Goal: Information Seeking & Learning: Learn about a topic

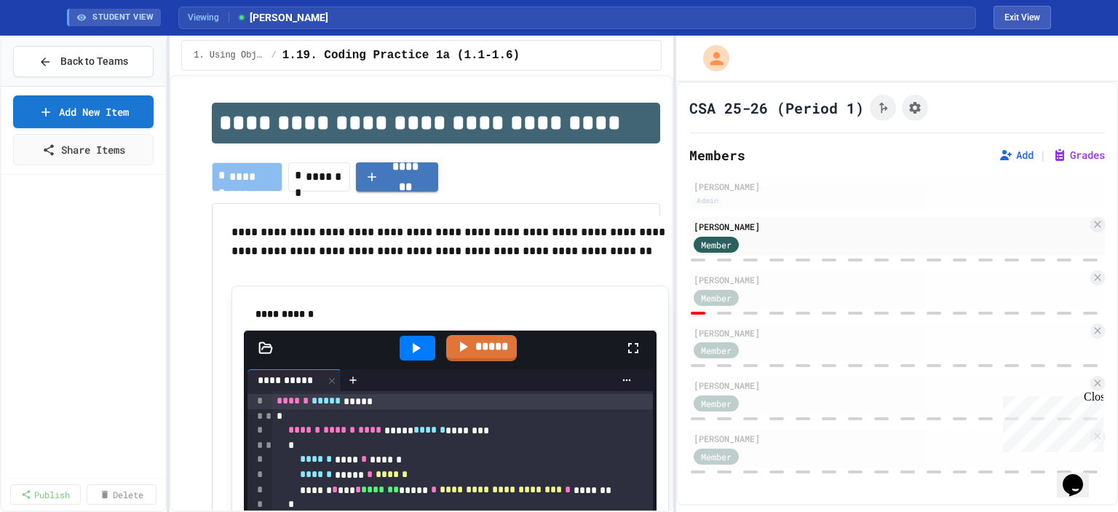
scroll to position [582, 0]
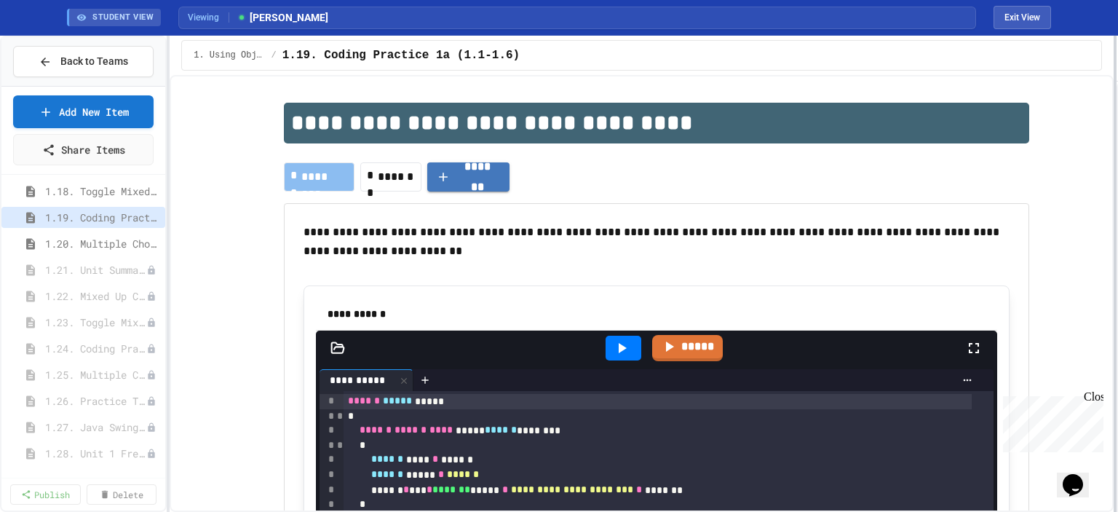
click at [1117, 149] on div "**********" at bounding box center [559, 274] width 1118 height 476
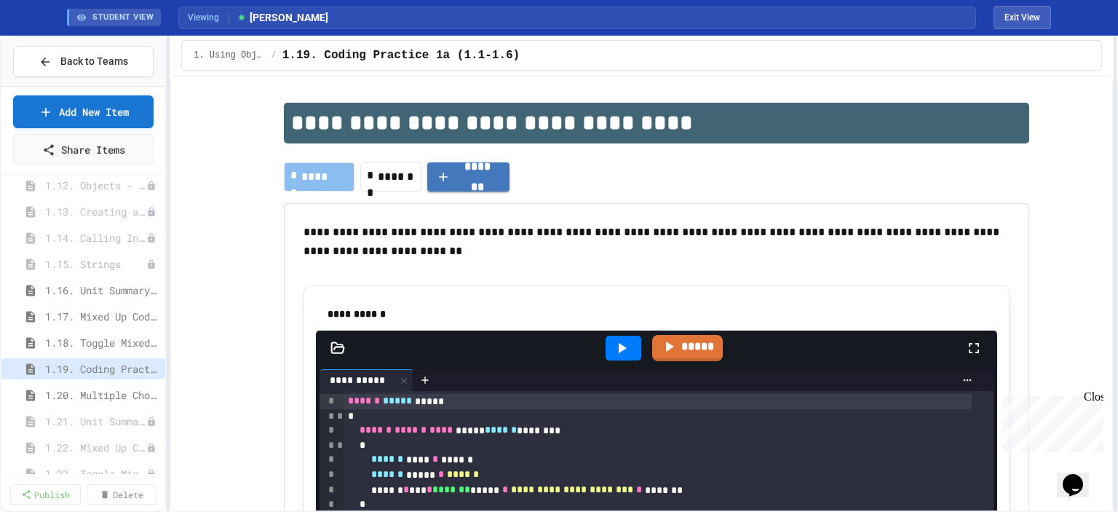
scroll to position [437, 0]
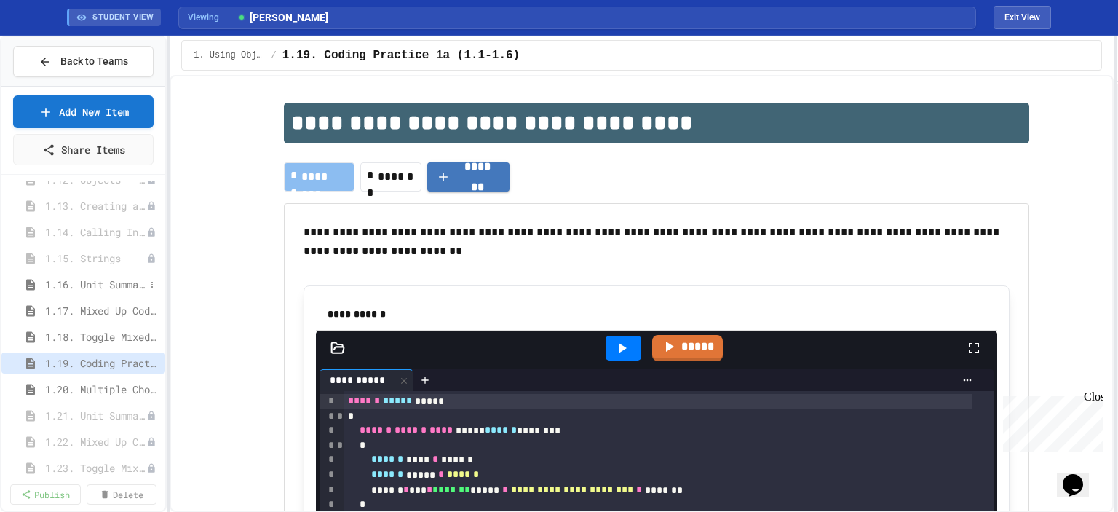
click at [82, 284] on span "1.16. Unit Summary 1a (1.1-1.6)" at bounding box center [95, 284] width 100 height 15
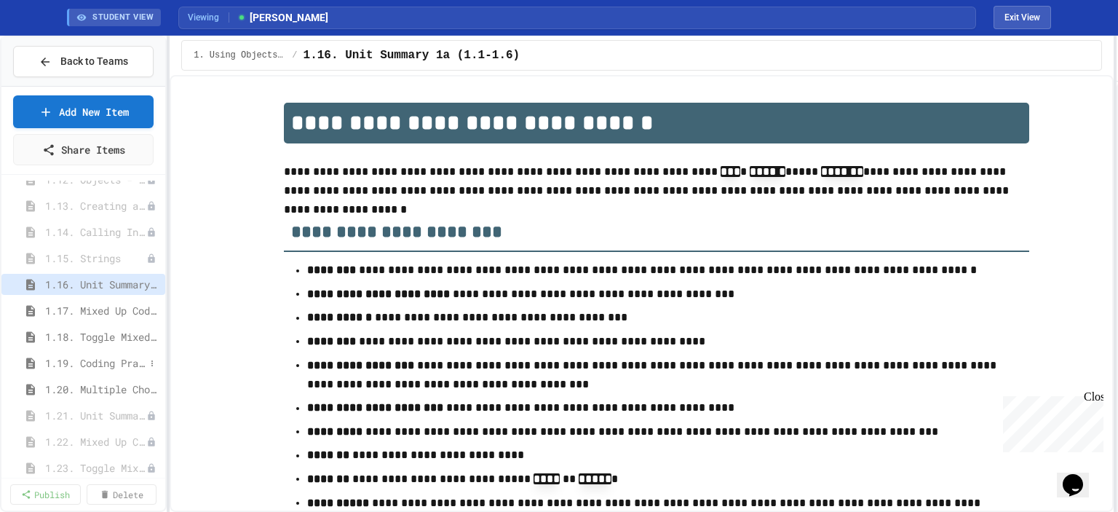
click at [65, 360] on span "1.19. Coding Practice 1a (1.1-1.6)" at bounding box center [95, 362] width 100 height 15
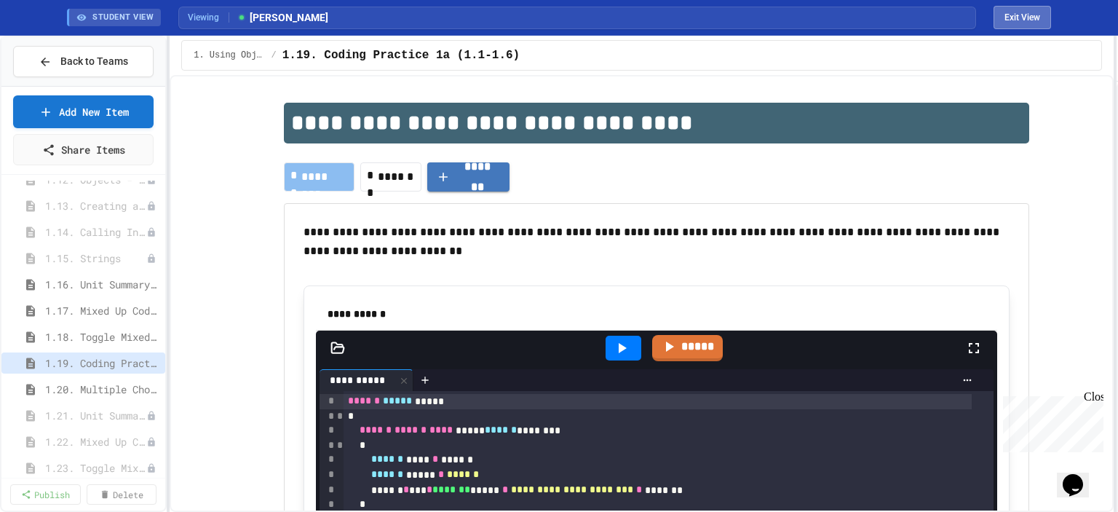
click at [1031, 22] on button "Exit View" at bounding box center [1022, 17] width 57 height 23
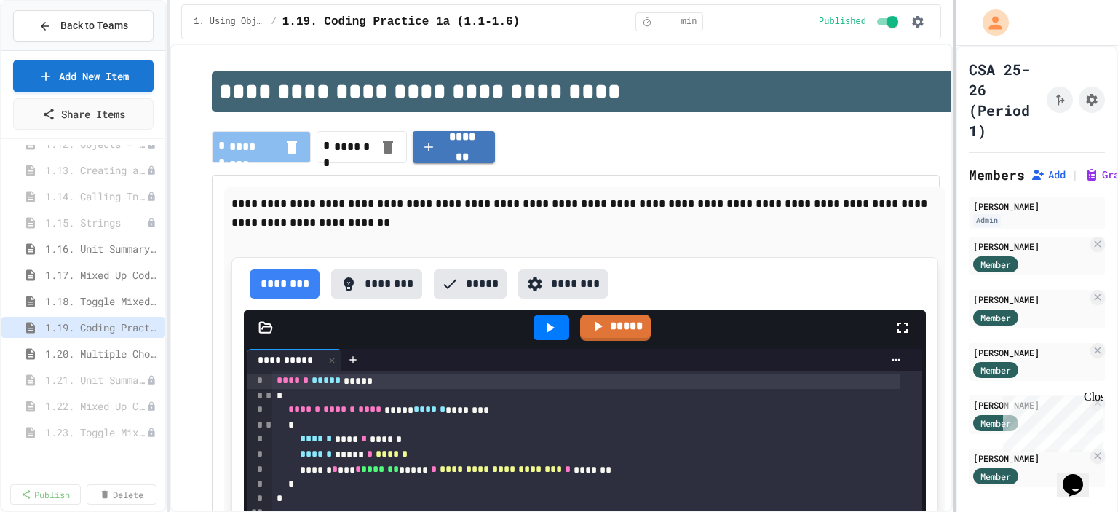
click at [953, 94] on div at bounding box center [954, 256] width 3 height 512
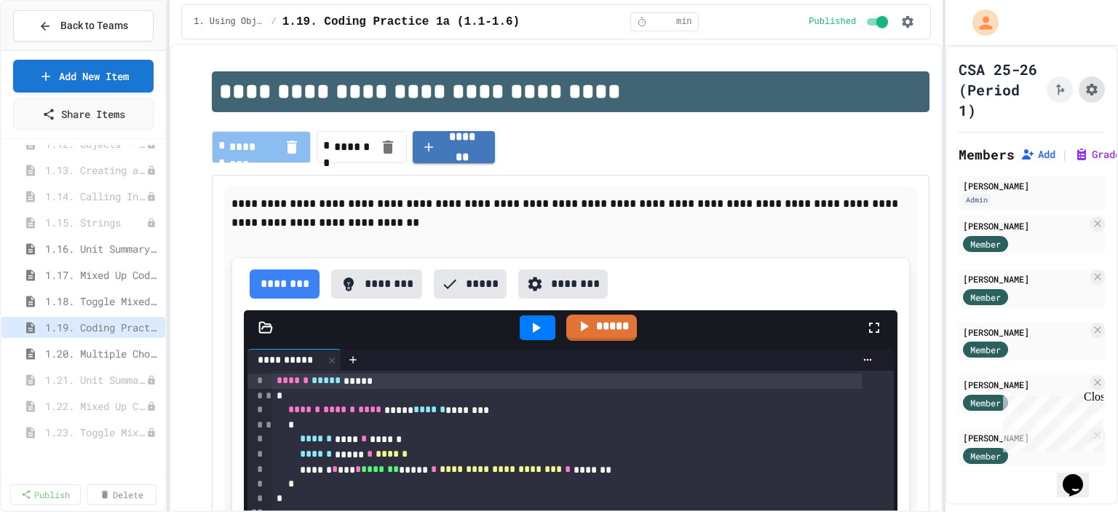
click at [1084, 97] on icon "Assignment Settings" at bounding box center [1091, 89] width 15 height 15
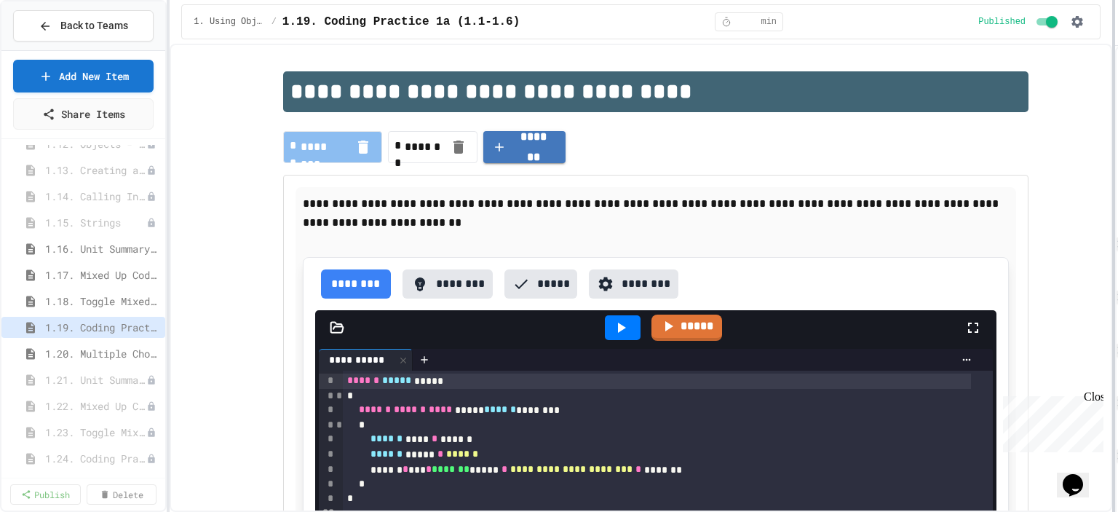
click at [1117, 240] on div "**********" at bounding box center [559, 256] width 1118 height 512
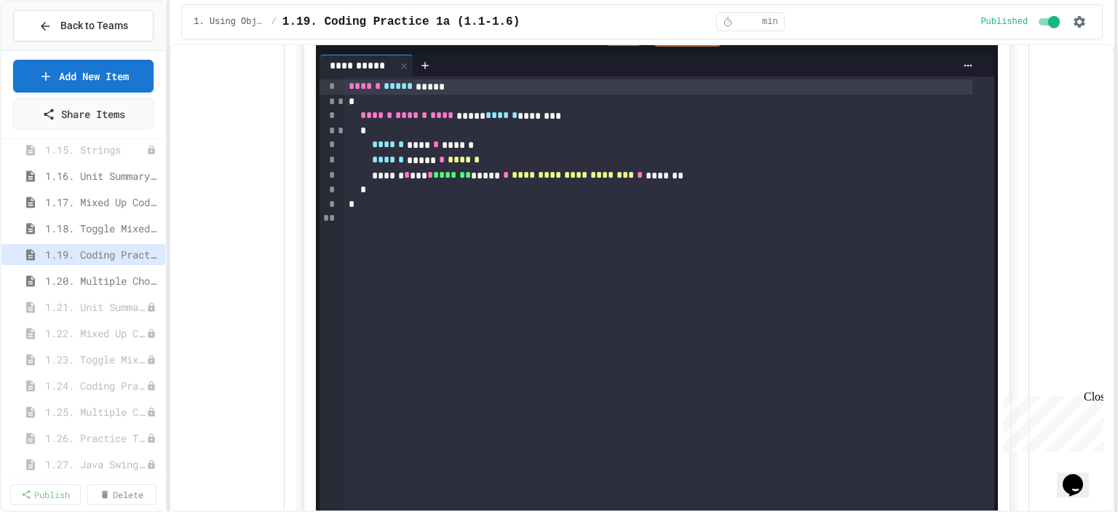
scroll to position [291, 0]
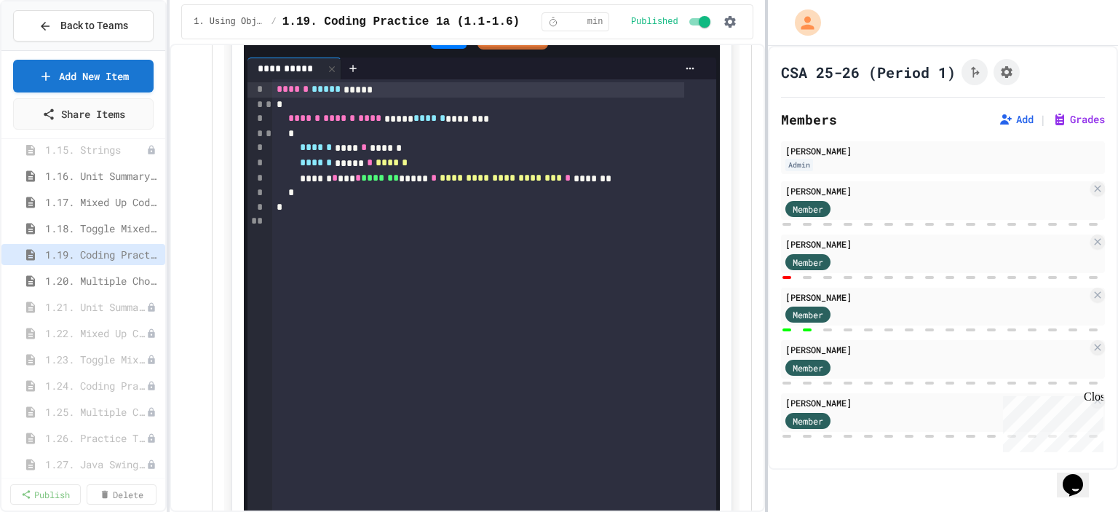
click at [764, 155] on div "**********" at bounding box center [559, 256] width 1118 height 512
click at [90, 228] on span "1.18. Toggle Mixed Up or Write Code Practice 1.1-1.6" at bounding box center [95, 228] width 100 height 15
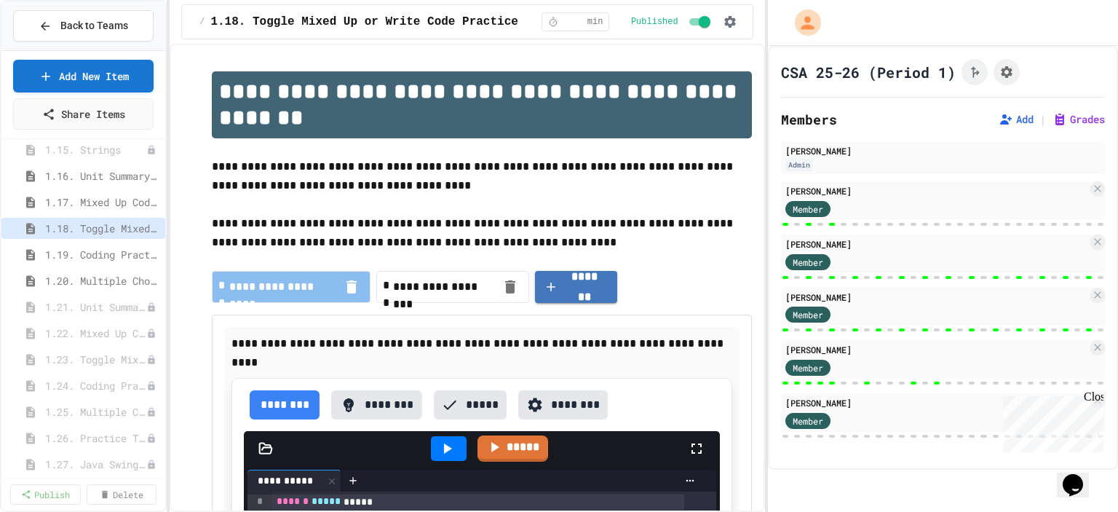
click at [92, 276] on span "1.20. Multiple Choice Exercises for Unit 1a (1.1-1.6)" at bounding box center [102, 280] width 114 height 15
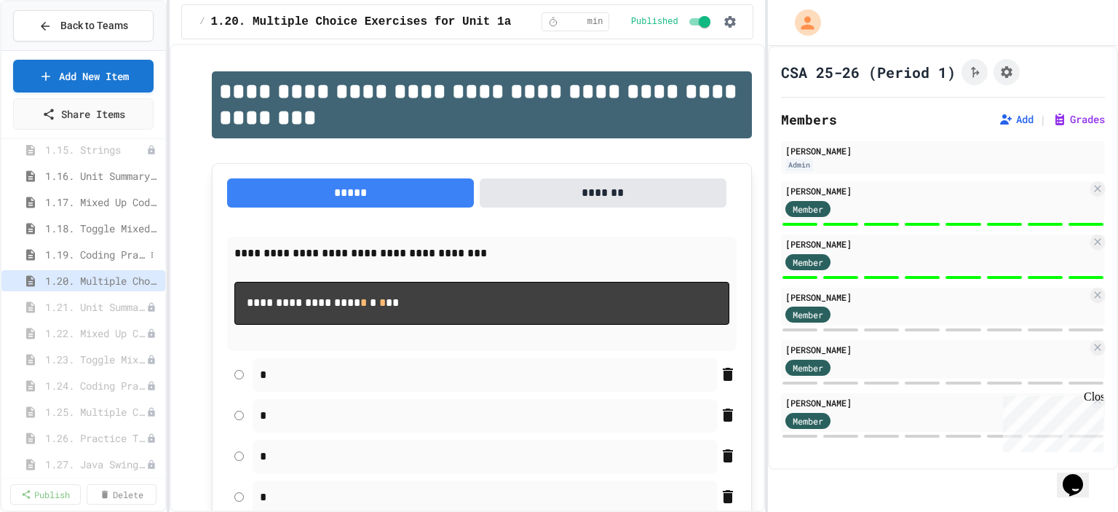
click at [89, 244] on div "1.19. Coding Practice 1a (1.1-1.6)" at bounding box center [83, 254] width 164 height 21
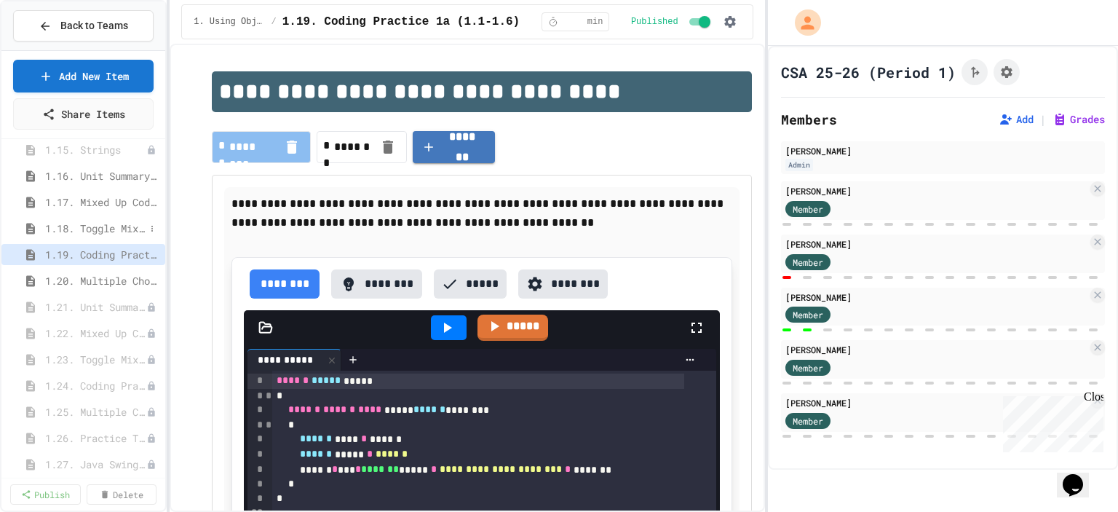
click at [75, 218] on div "1.18. Toggle Mixed Up or Write Code Practice 1.1-1.6" at bounding box center [83, 228] width 164 height 21
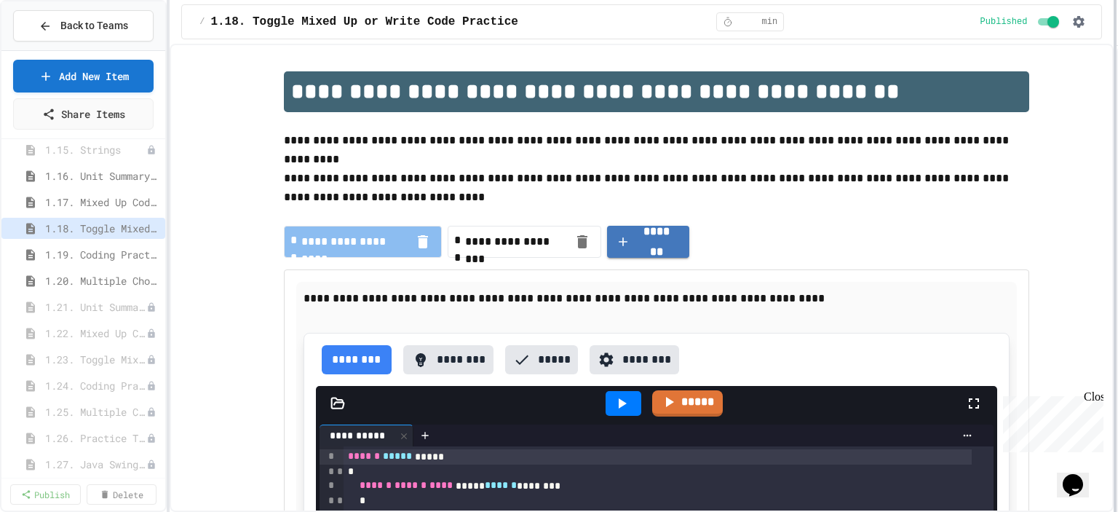
click at [1117, 274] on div "**********" at bounding box center [559, 256] width 1118 height 512
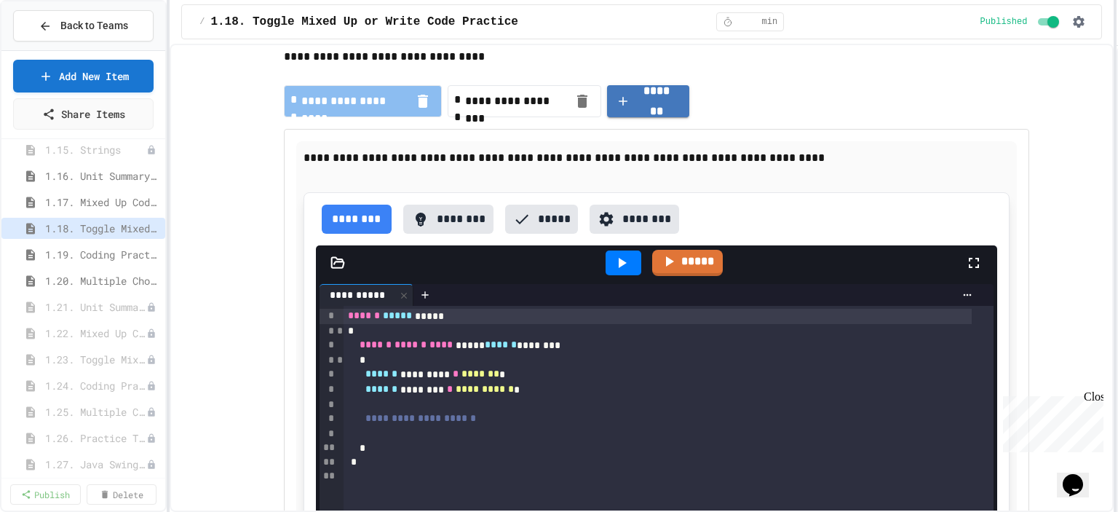
scroll to position [146, 0]
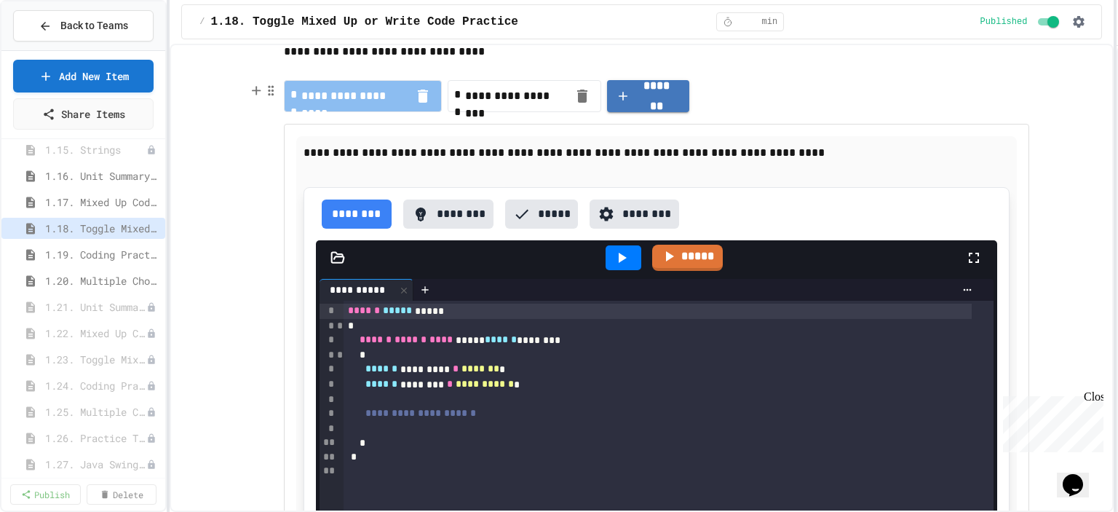
click at [506, 101] on span "**********" at bounding box center [515, 95] width 101 height 17
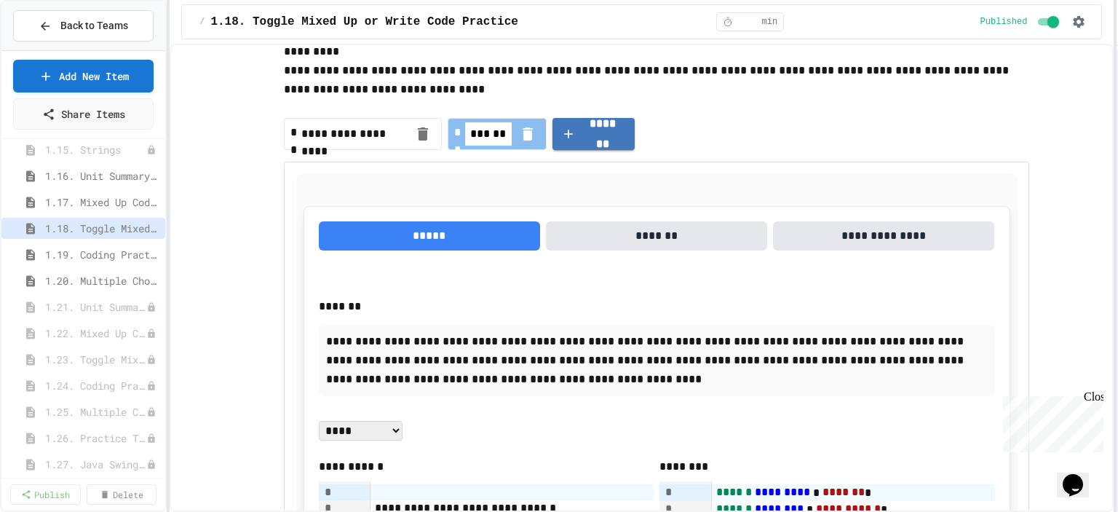
scroll to position [0, 0]
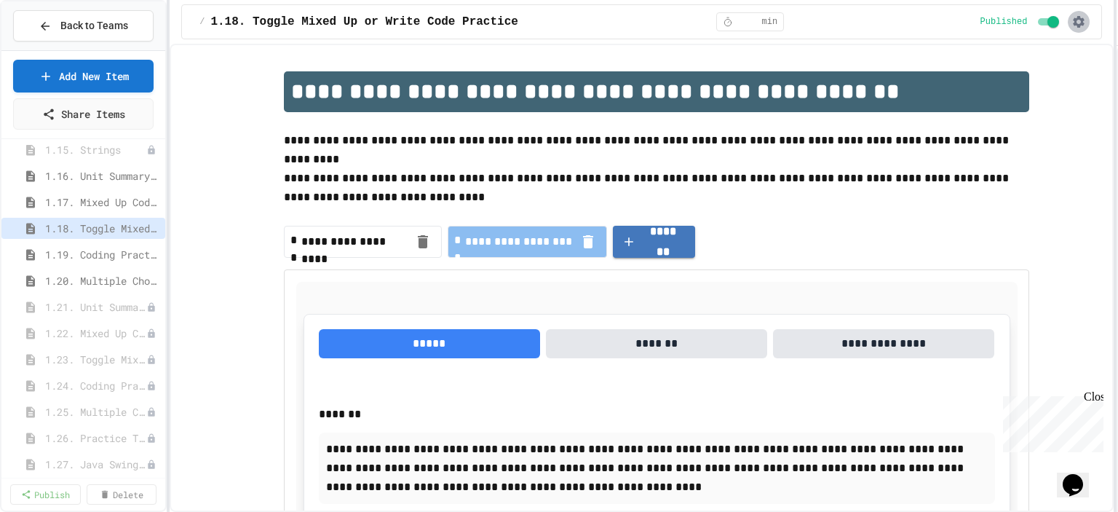
click at [1080, 23] on icon "button" at bounding box center [1078, 22] width 15 height 15
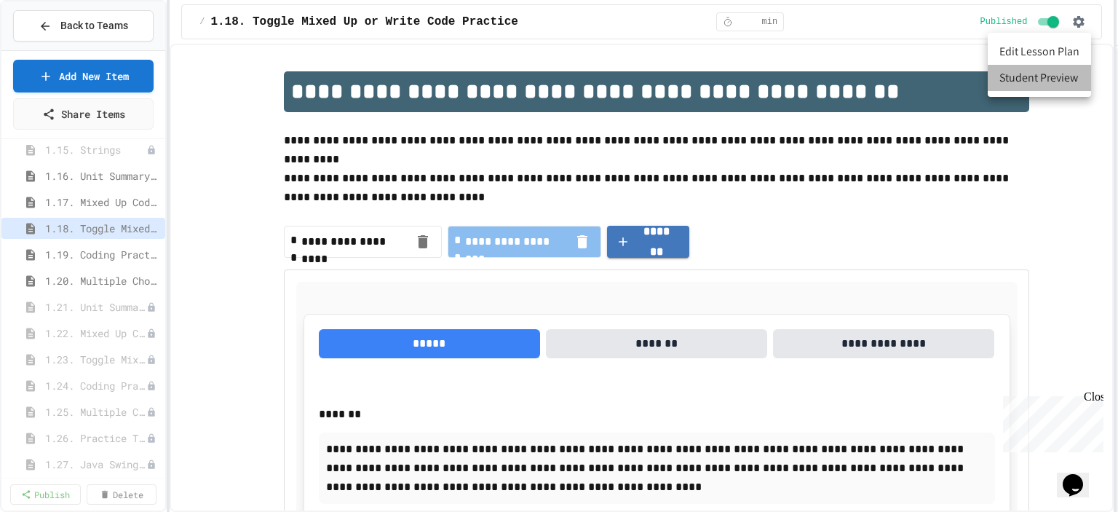
click at [1036, 75] on li "Student Preview" at bounding box center [1039, 78] width 103 height 26
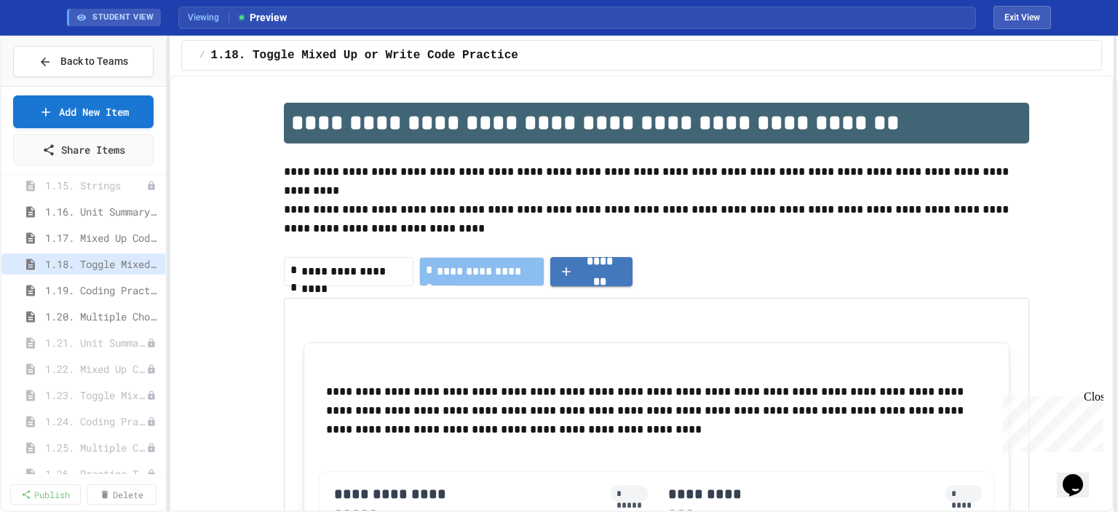
scroll to position [73, 0]
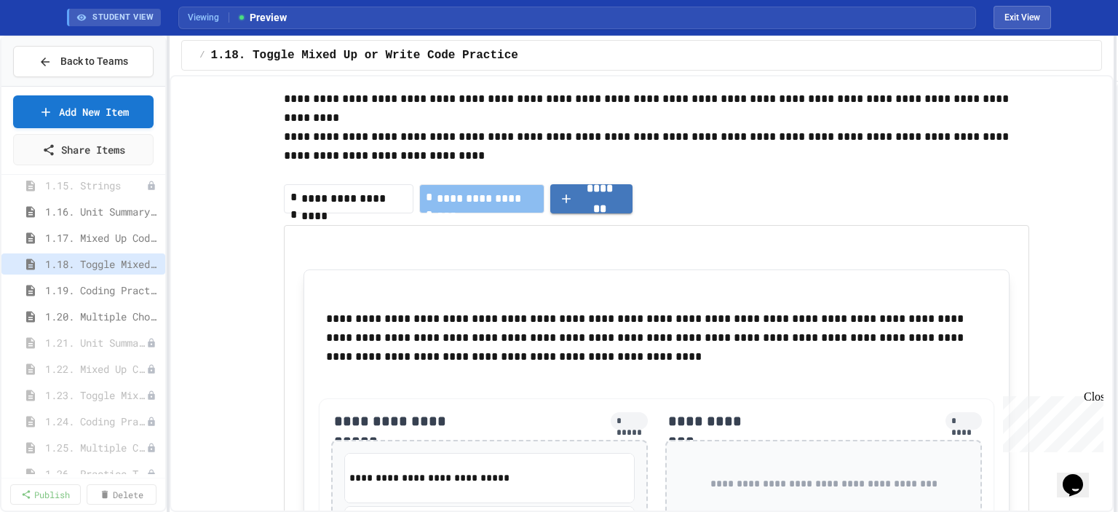
click at [375, 202] on span "**********" at bounding box center [354, 198] width 106 height 17
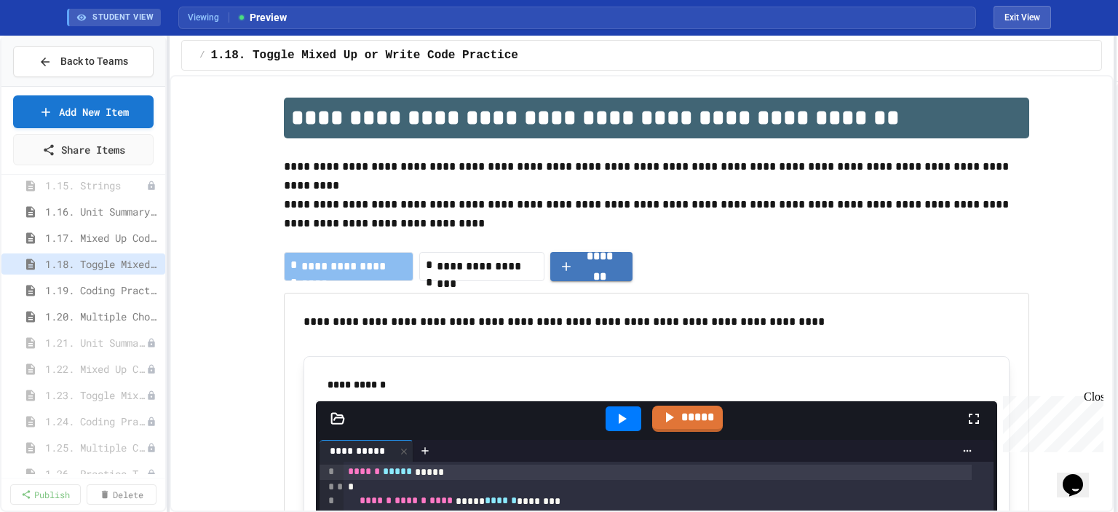
scroll to position [0, 0]
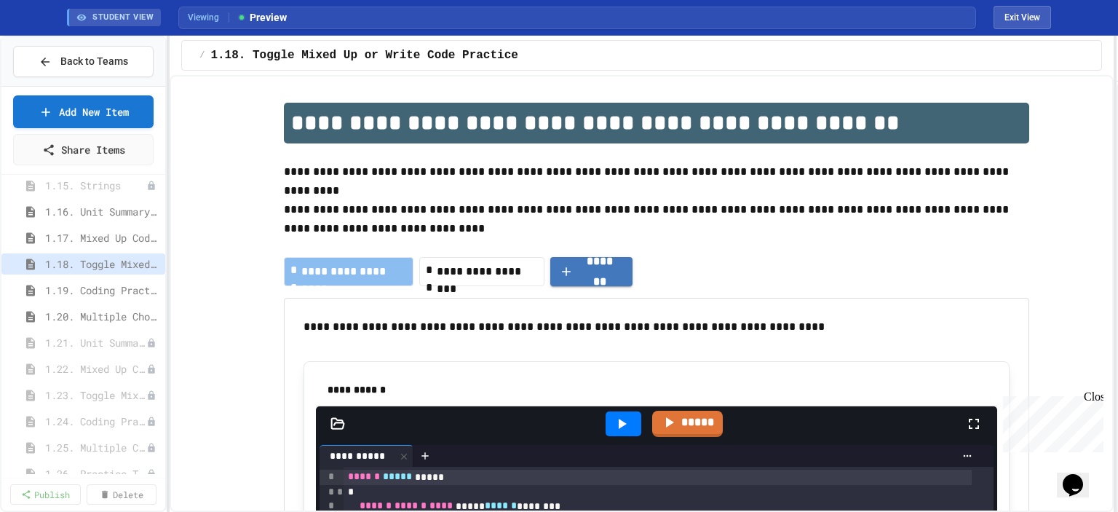
click at [489, 281] on div "**********" at bounding box center [481, 271] width 124 height 29
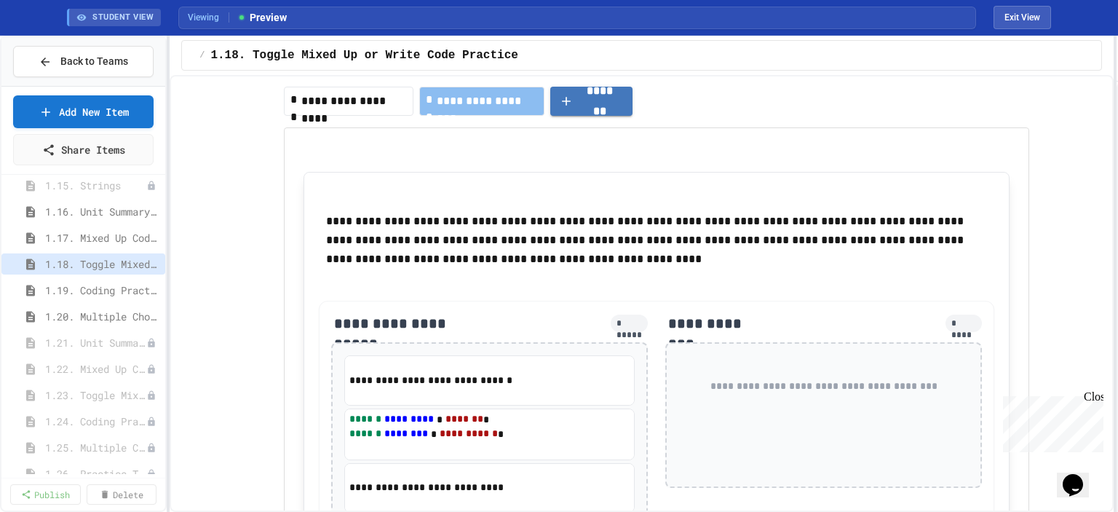
scroll to position [73, 0]
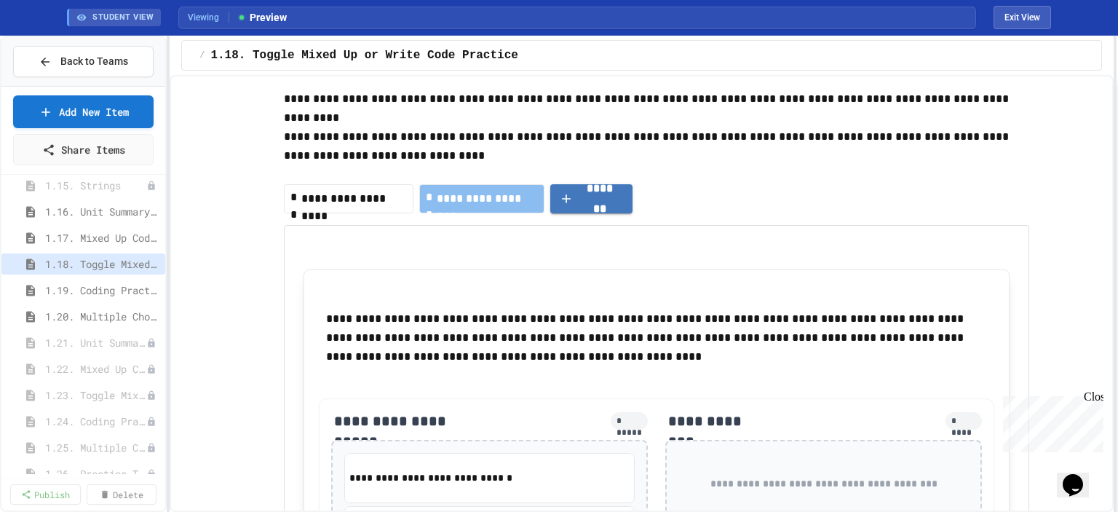
click at [366, 195] on span "**********" at bounding box center [354, 198] width 106 height 17
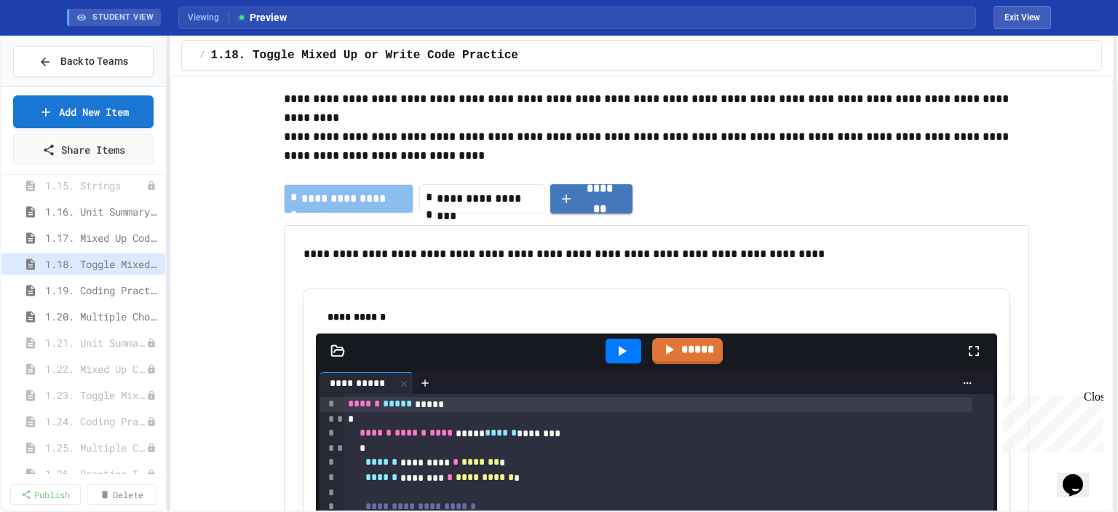
click at [477, 206] on span "**********" at bounding box center [487, 198] width 101 height 17
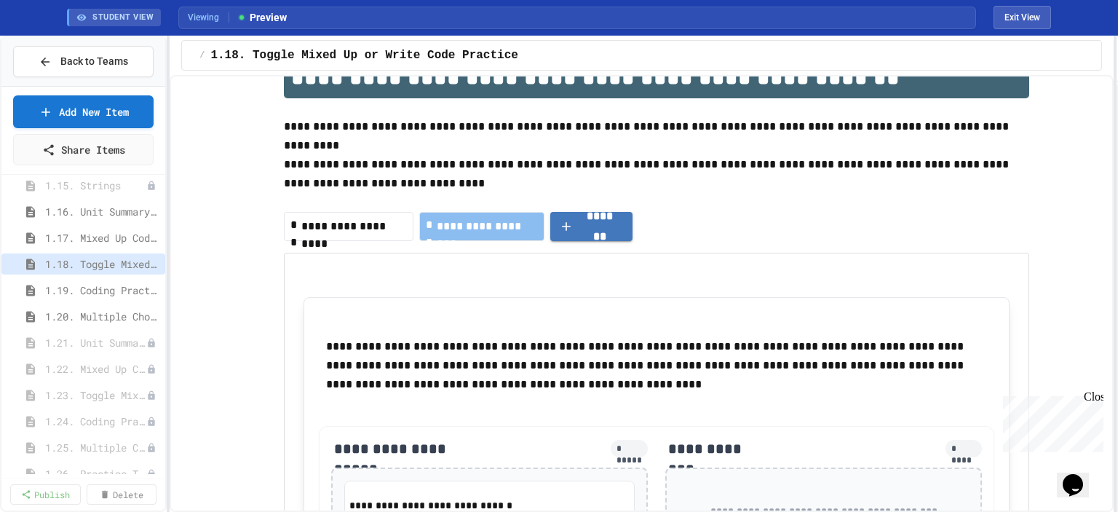
scroll to position [0, 0]
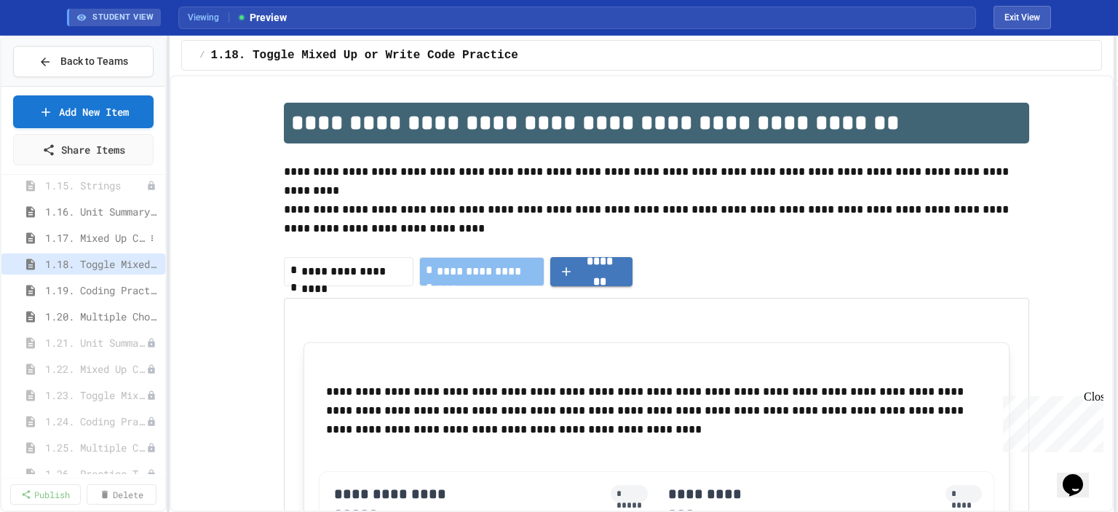
click at [84, 230] on span "1.17. Mixed Up Code Practice 1.1-1.6" at bounding box center [95, 237] width 100 height 15
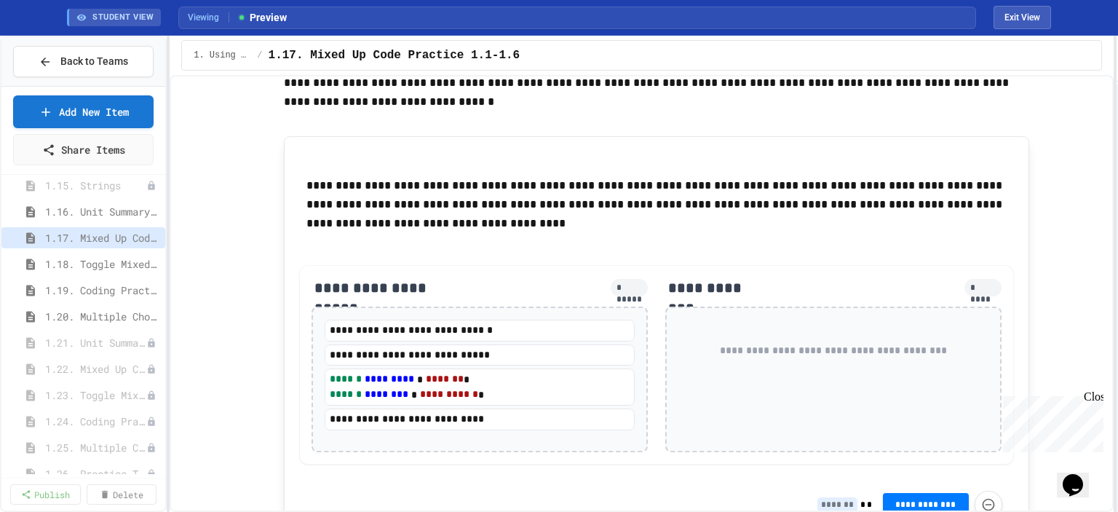
scroll to position [218, 0]
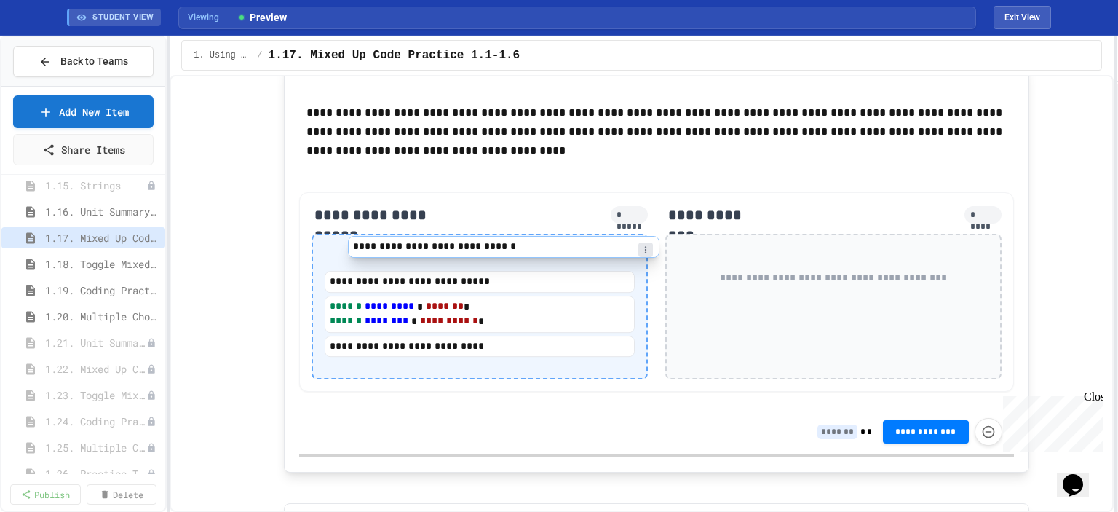
click at [448, 260] on div "**********" at bounding box center [480, 304] width 310 height 108
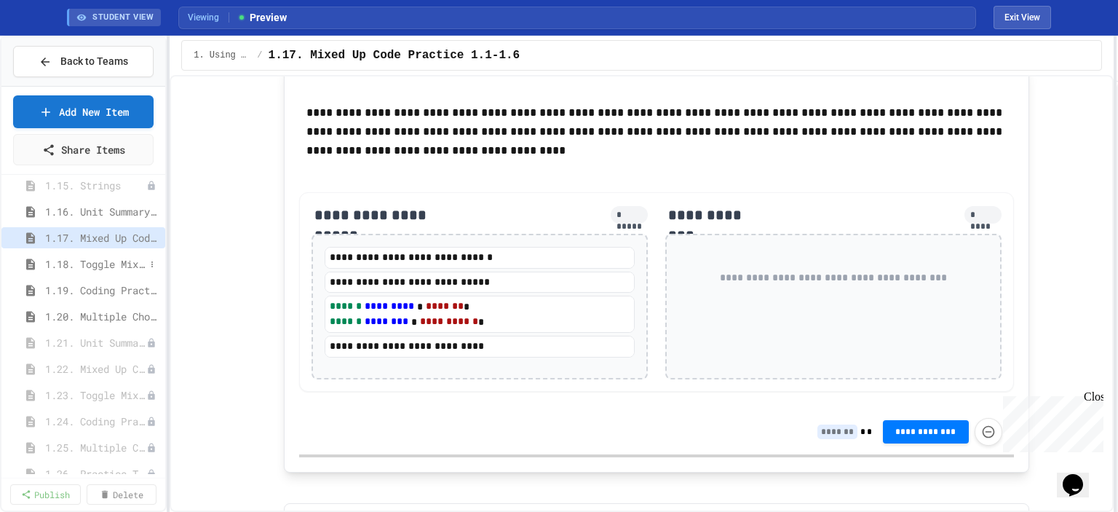
click at [95, 266] on span "1.18. Toggle Mixed Up or Write Code Practice 1.1-1.6" at bounding box center [95, 263] width 100 height 15
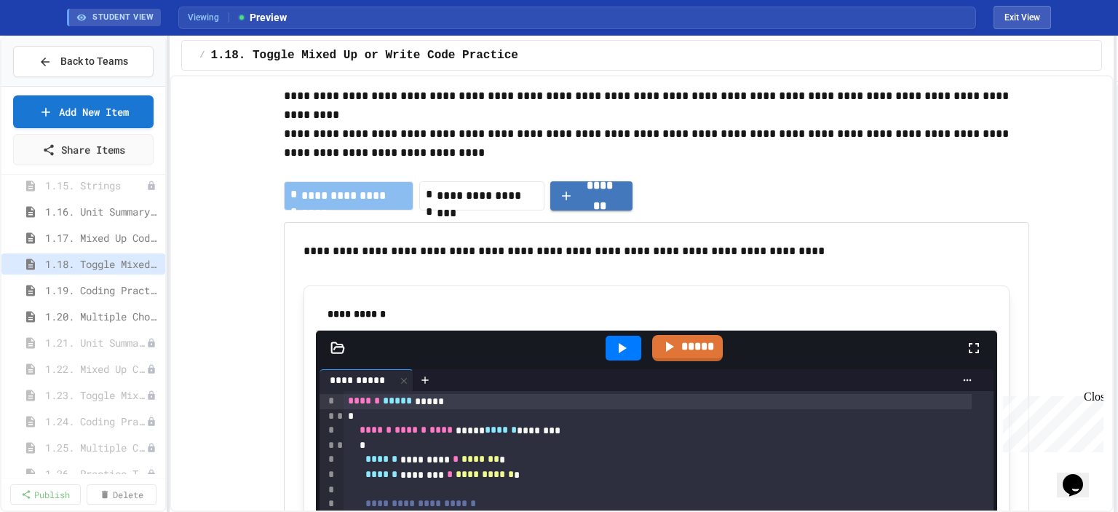
scroll to position [146, 0]
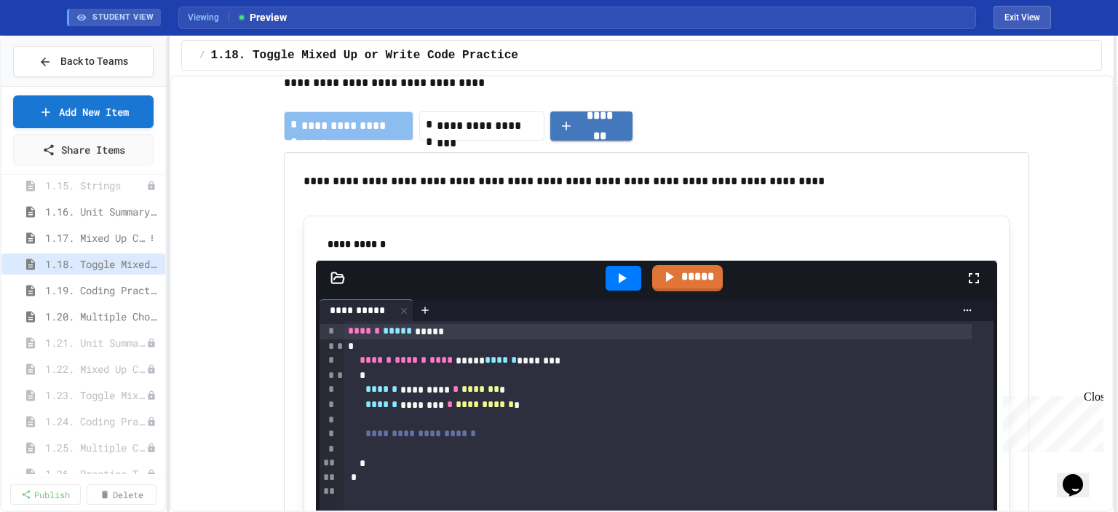
click at [99, 235] on span "1.17. Mixed Up Code Practice 1.1-1.6" at bounding box center [95, 237] width 100 height 15
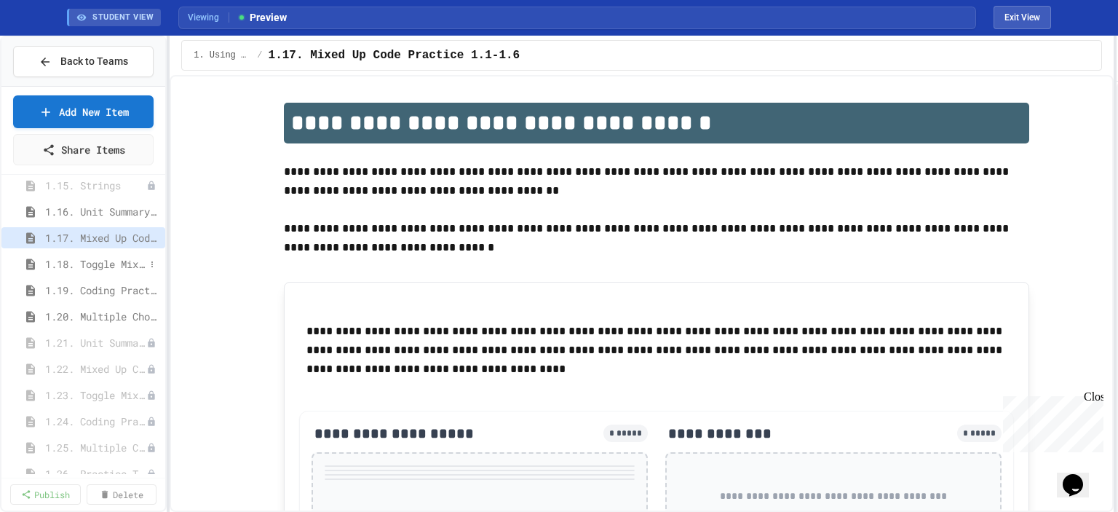
click at [96, 261] on span "1.18. Toggle Mixed Up or Write Code Practice 1.1-1.6" at bounding box center [95, 263] width 100 height 15
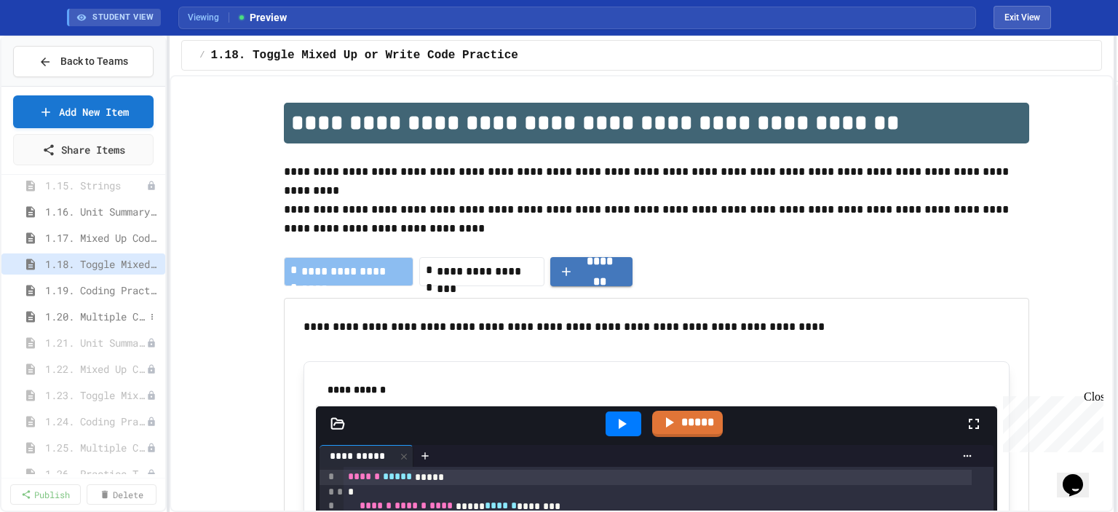
click at [72, 317] on span "1.20. Multiple Choice Exercises for Unit 1a (1.1-1.6)" at bounding box center [95, 316] width 100 height 15
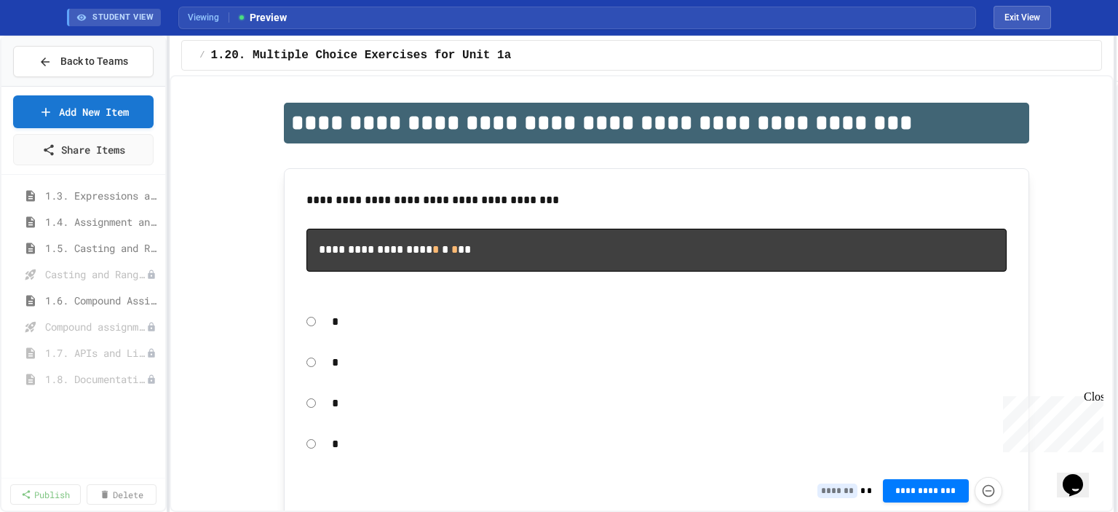
scroll to position [146, 0]
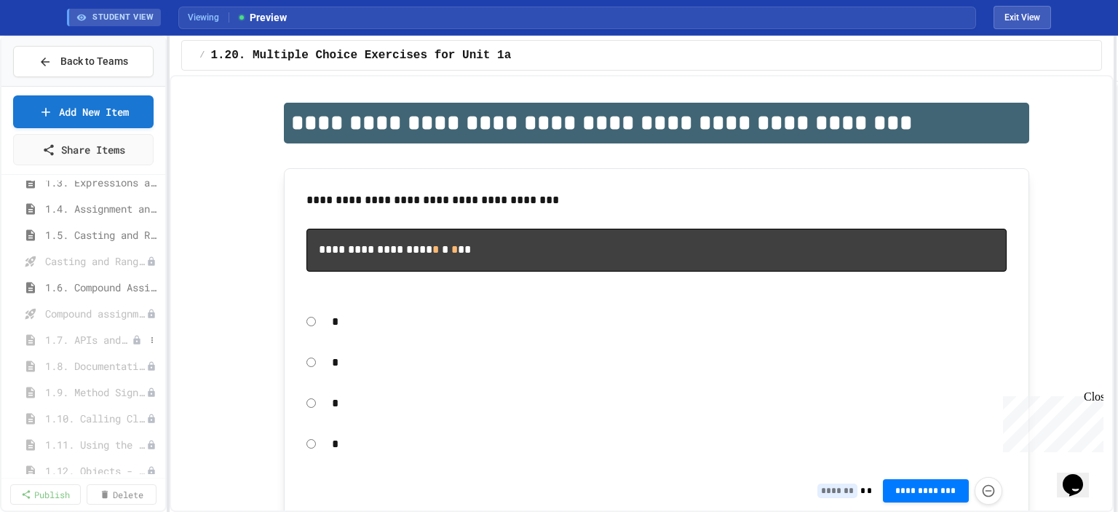
click at [85, 337] on span "1.7. APIs and Libraries" at bounding box center [88, 339] width 87 height 15
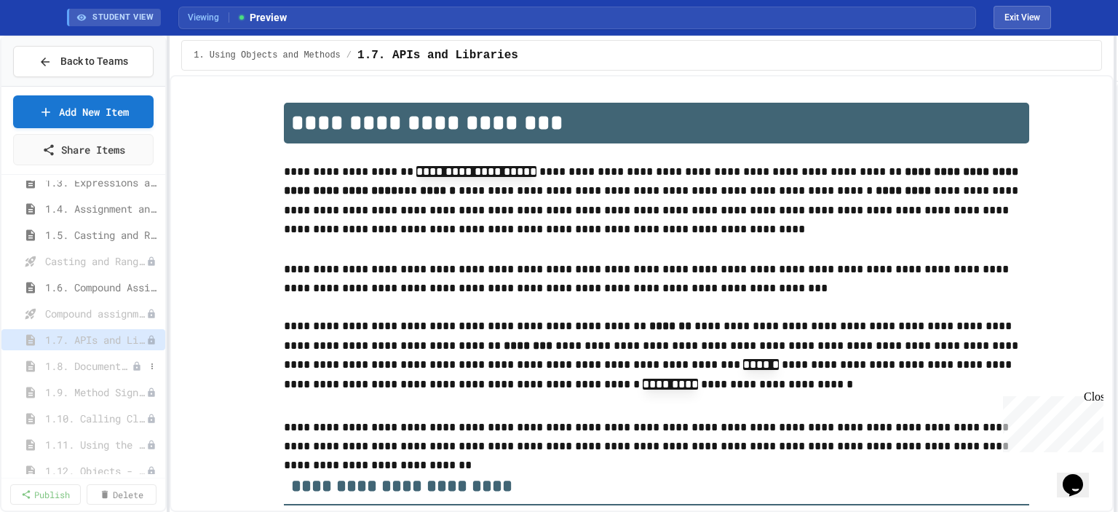
click at [79, 365] on span "1.8. Documentation with Comments and Preconditions" at bounding box center [88, 365] width 87 height 15
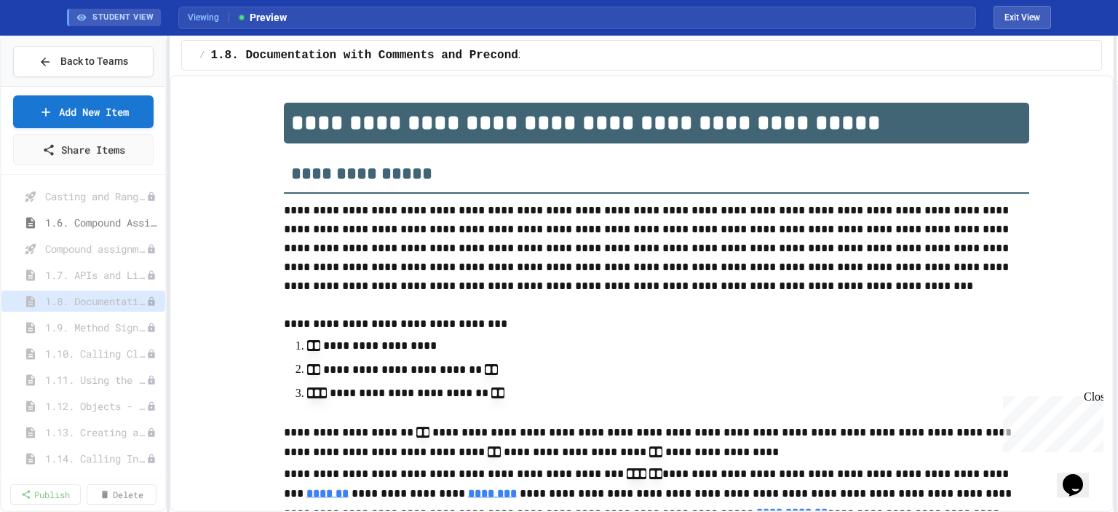
scroll to position [218, 0]
click at [84, 319] on span "1.9. Method Signatures" at bounding box center [88, 319] width 87 height 15
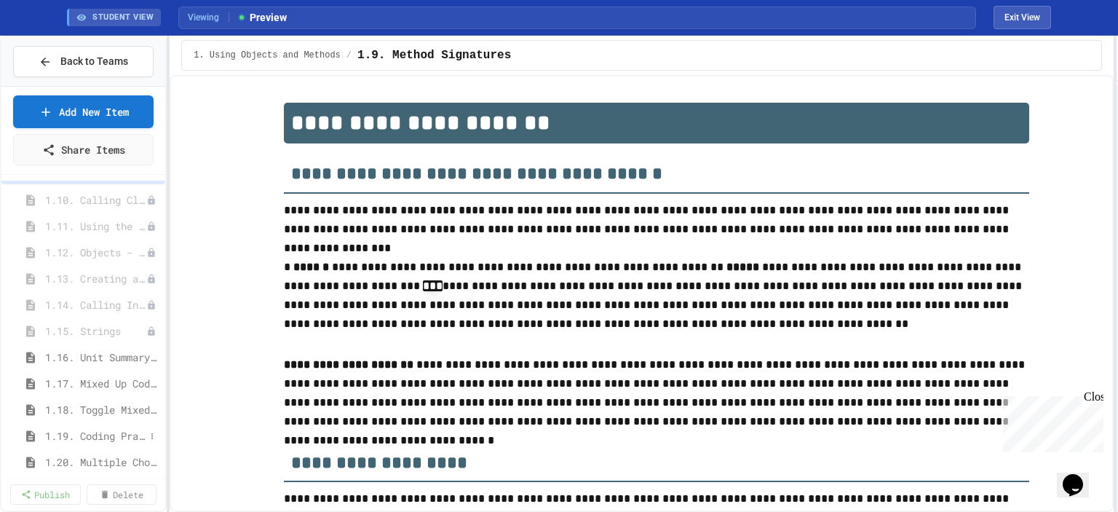
click at [84, 435] on span "1.19. Coding Practice 1a (1.1-1.6)" at bounding box center [95, 435] width 100 height 15
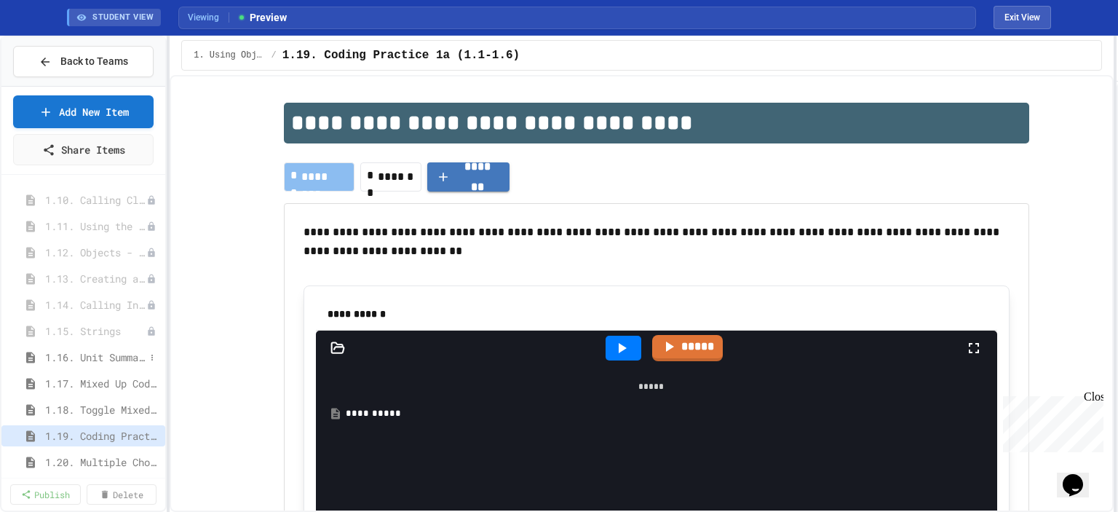
click at [86, 357] on span "1.16. Unit Summary 1a (1.1-1.6)" at bounding box center [95, 356] width 100 height 15
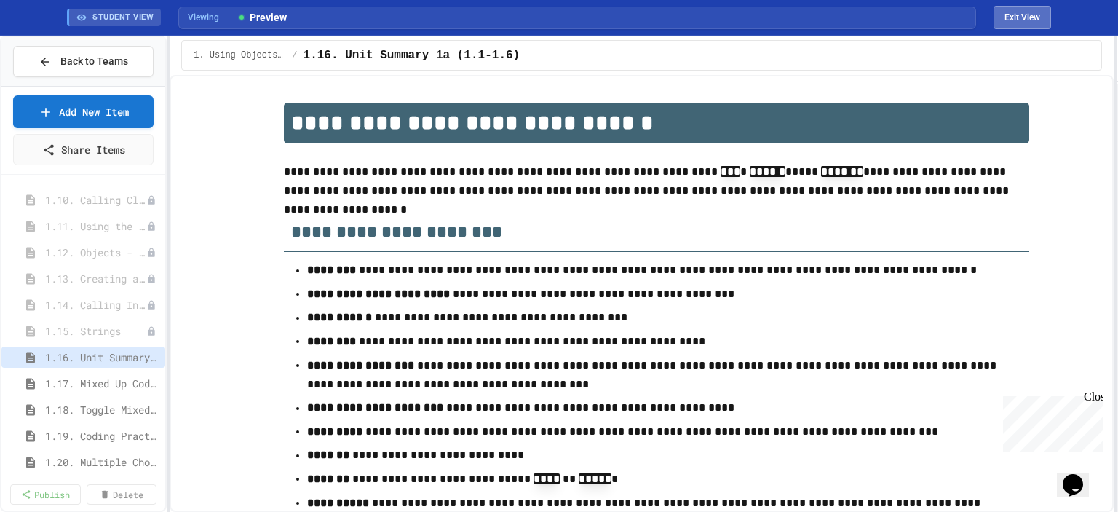
click at [1025, 20] on button "Exit View" at bounding box center [1022, 17] width 57 height 23
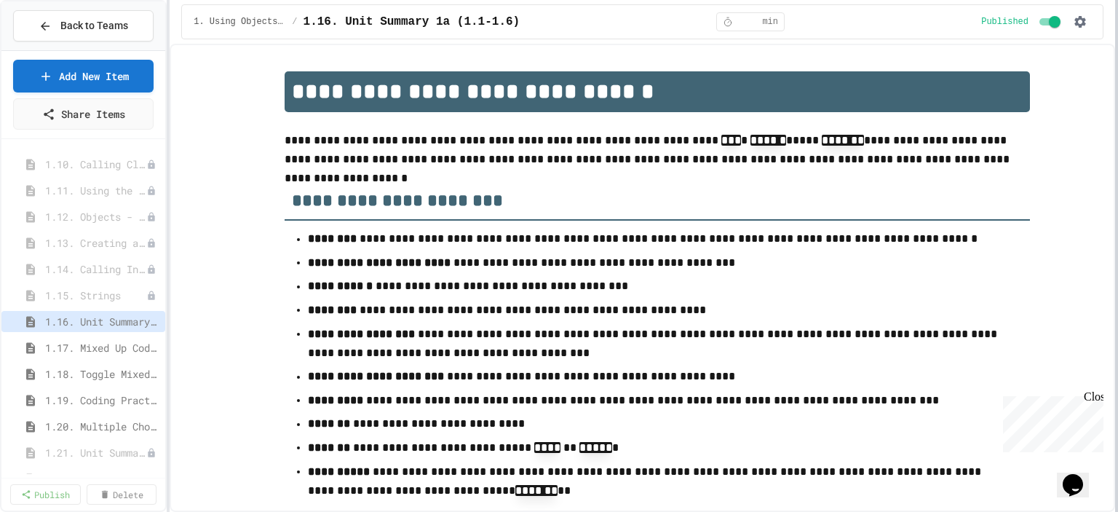
click at [1117, 162] on div at bounding box center [1116, 256] width 3 height 512
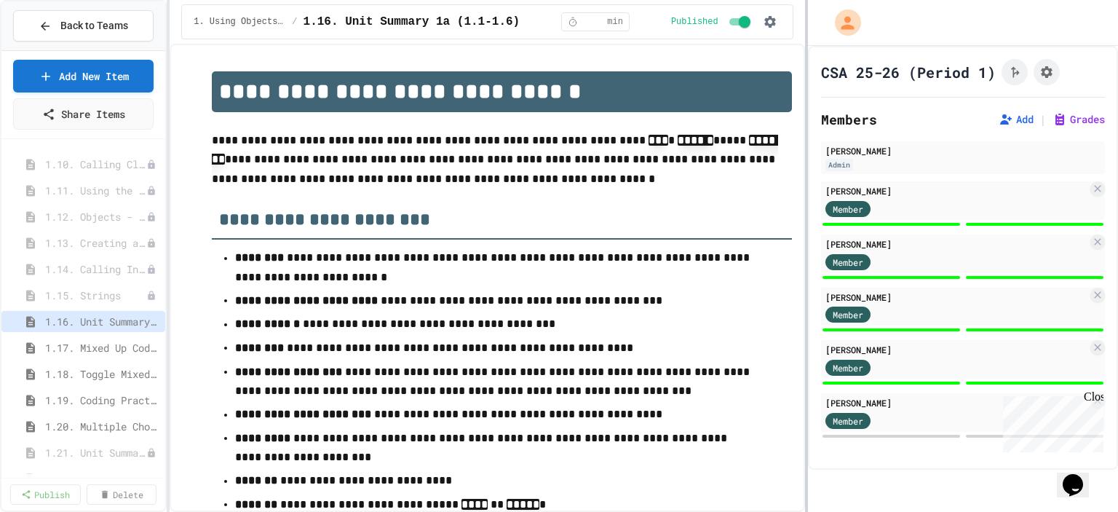
click at [806, 197] on div at bounding box center [806, 256] width 3 height 512
click at [805, 212] on div at bounding box center [806, 256] width 3 height 512
click at [92, 353] on span "1.17. Mixed Up Code Practice 1.1-1.6" at bounding box center [95, 347] width 100 height 15
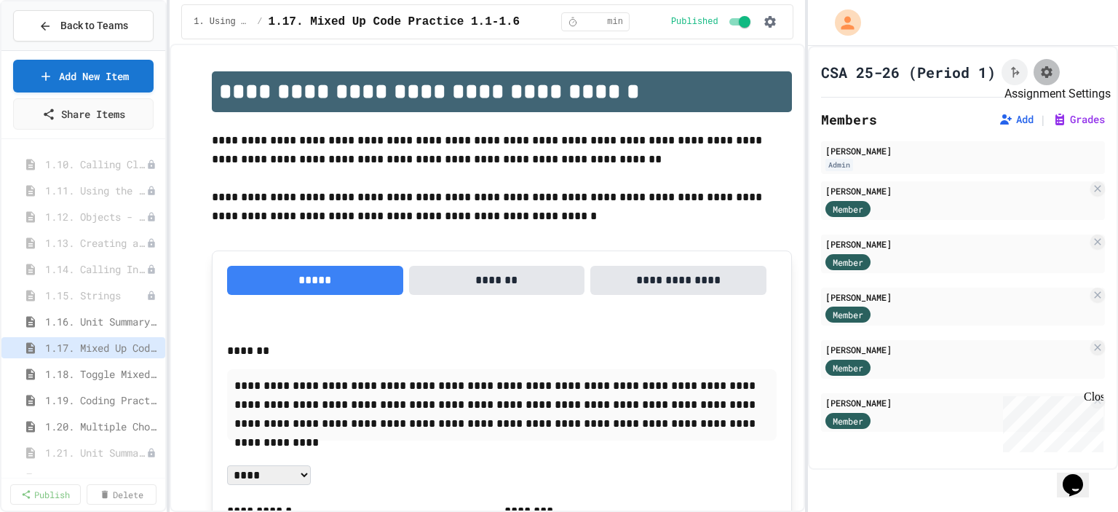
click at [1041, 70] on icon "Assignment Settings" at bounding box center [1046, 72] width 15 height 15
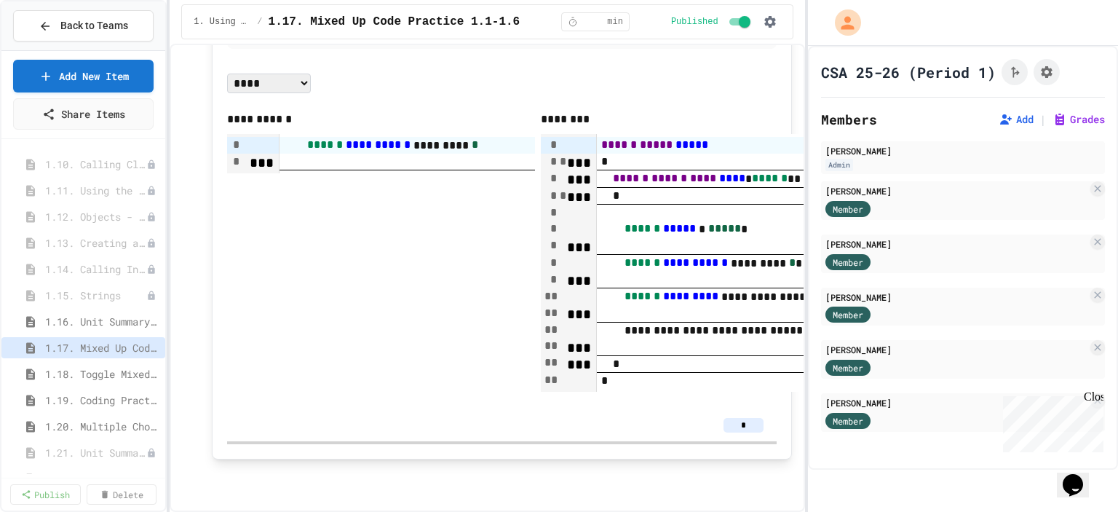
scroll to position [8348, 0]
click at [1051, 75] on icon "Assignment Settings" at bounding box center [1046, 72] width 15 height 15
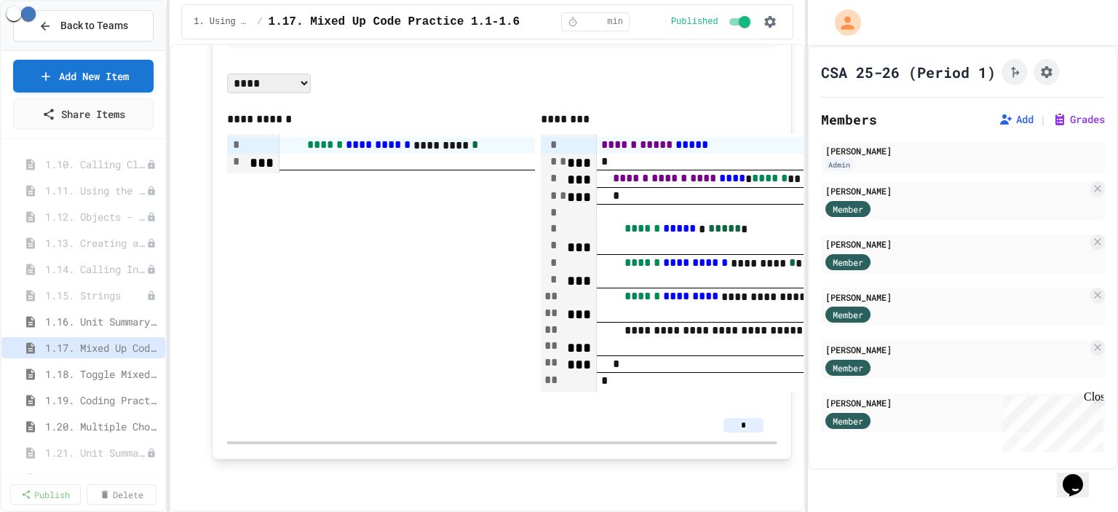
type input "*"
click at [737, 428] on input "*" at bounding box center [743, 425] width 40 height 15
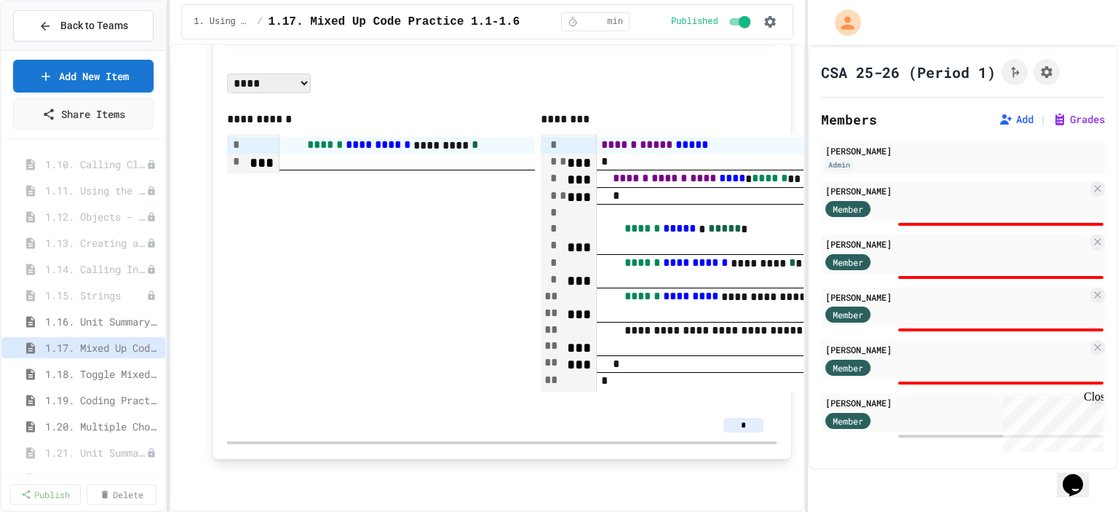
type input "*"
click at [737, 441] on div "*" at bounding box center [501, 425] width 549 height 32
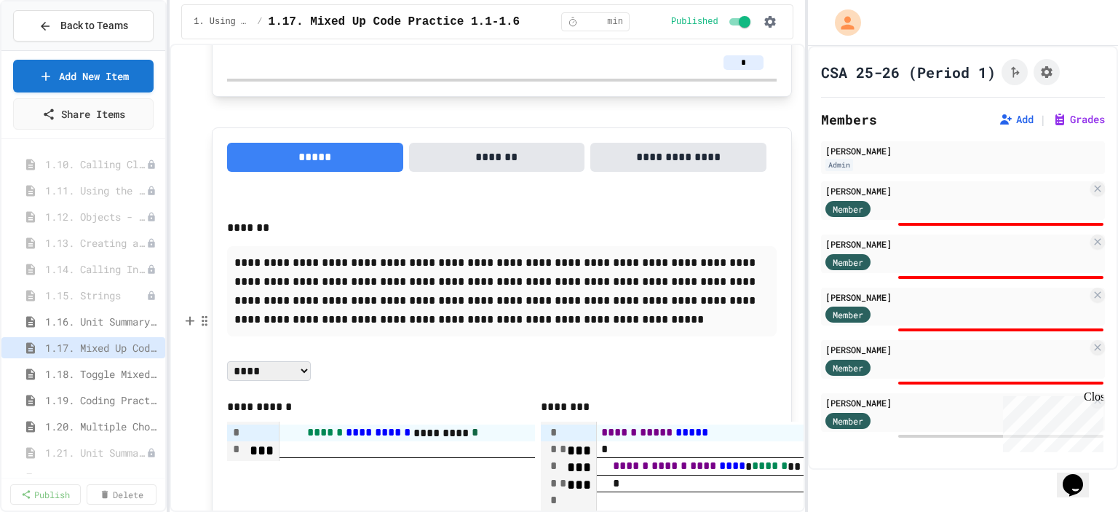
scroll to position [7838, 0]
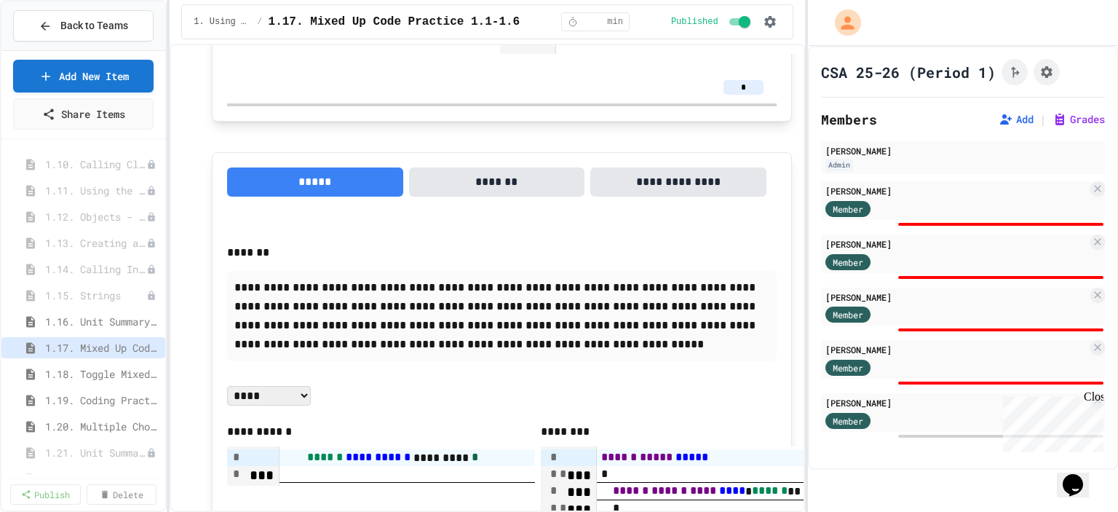
click at [744, 95] on input "*" at bounding box center [743, 87] width 40 height 15
type input "*"
click at [748, 103] on div "*" at bounding box center [501, 87] width 549 height 32
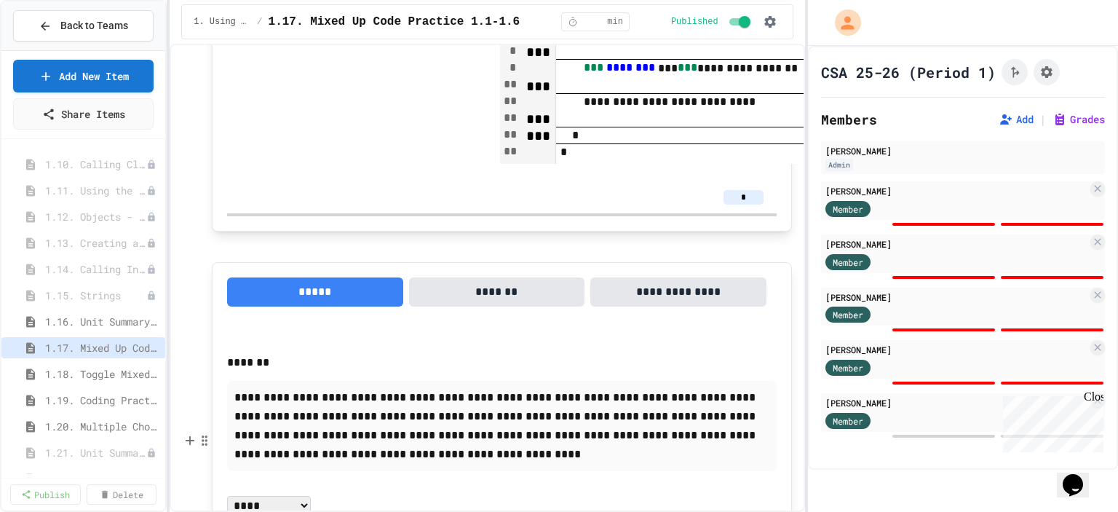
scroll to position [7038, 0]
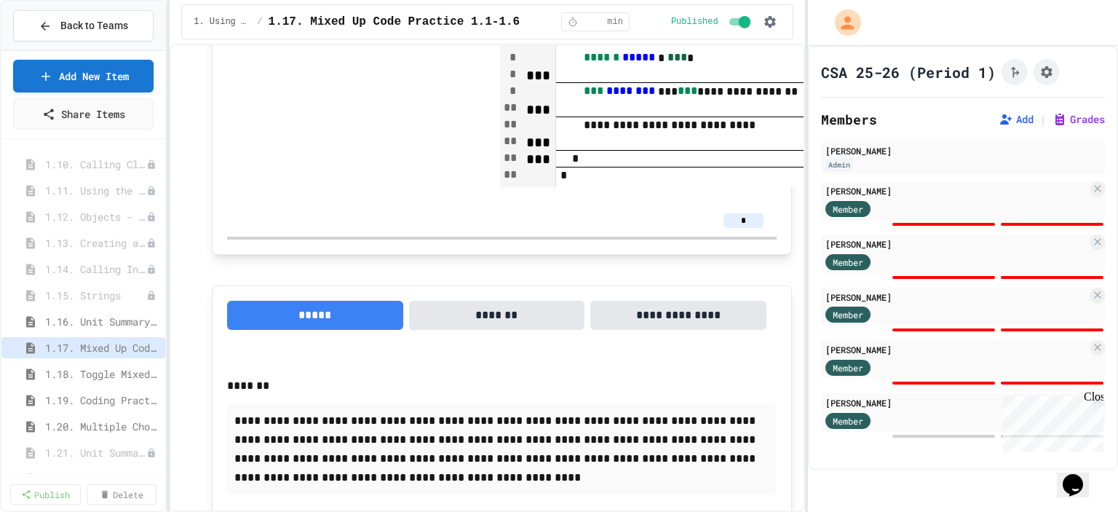
click at [731, 228] on input "*" at bounding box center [743, 220] width 40 height 15
click at [751, 228] on input "*" at bounding box center [743, 220] width 40 height 15
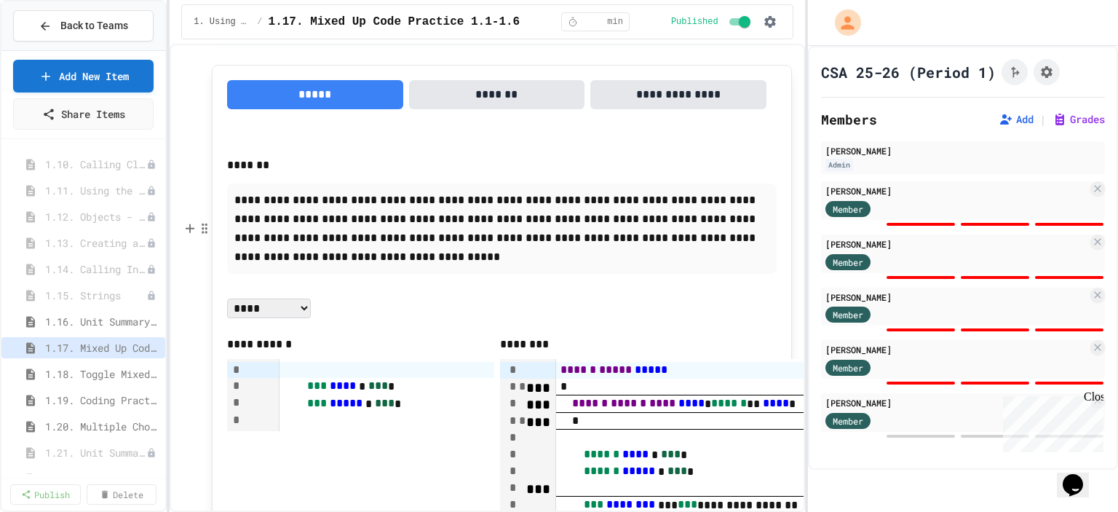
scroll to position [6601, 0]
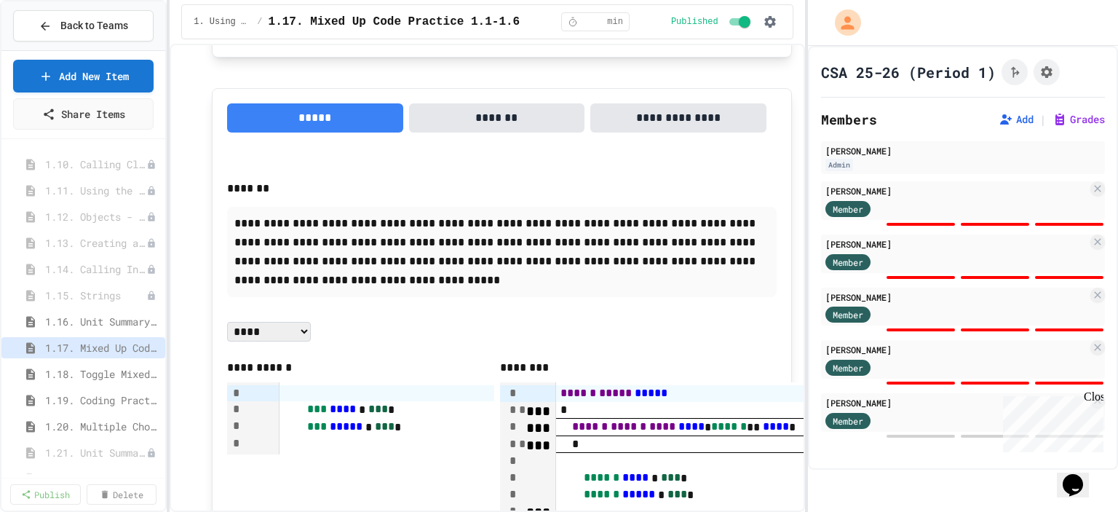
type input "*"
click at [748, 31] on input "*" at bounding box center [743, 23] width 40 height 15
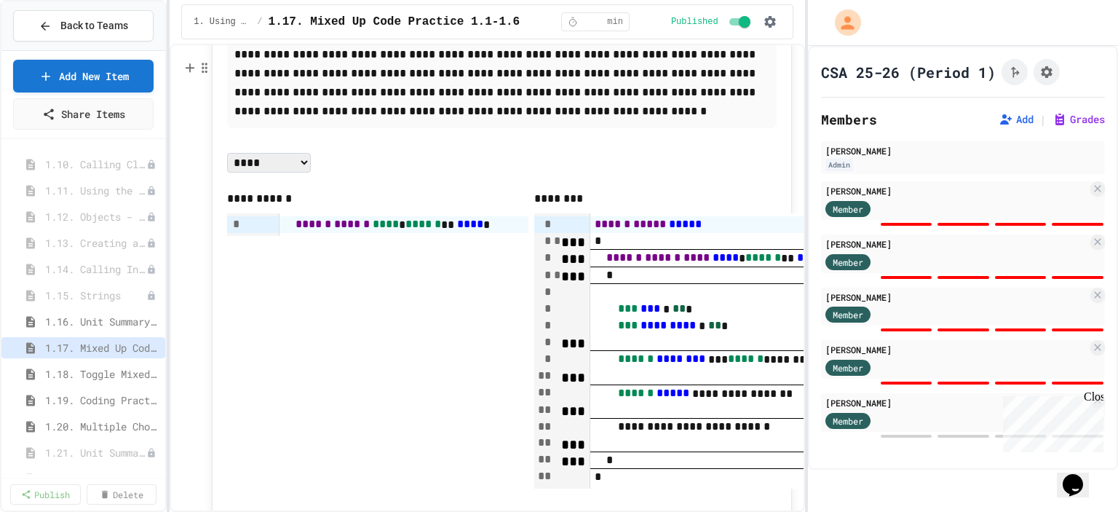
scroll to position [5946, 0]
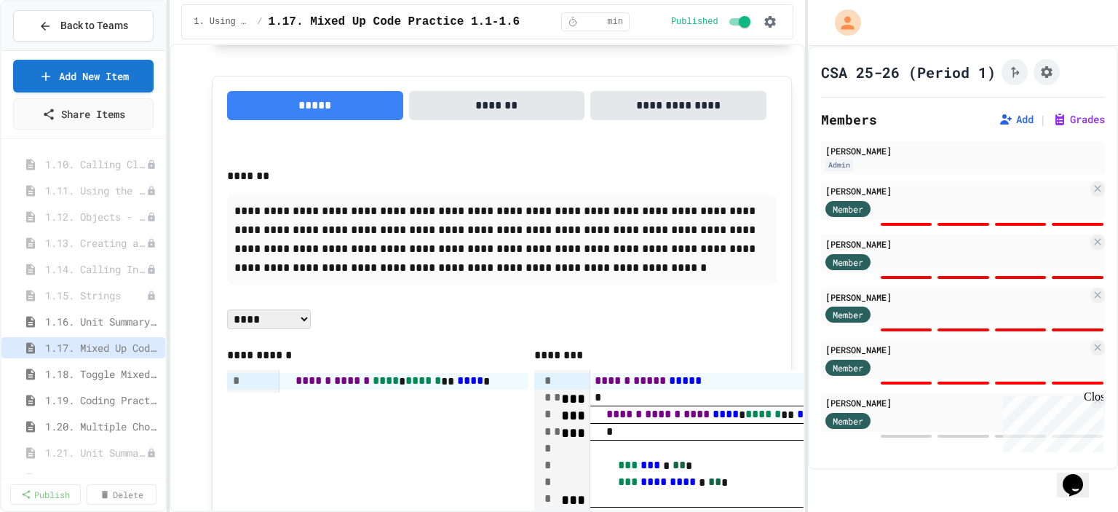
type input "*"
click at [741, 18] on input "*" at bounding box center [743, 11] width 40 height 15
type input "*"
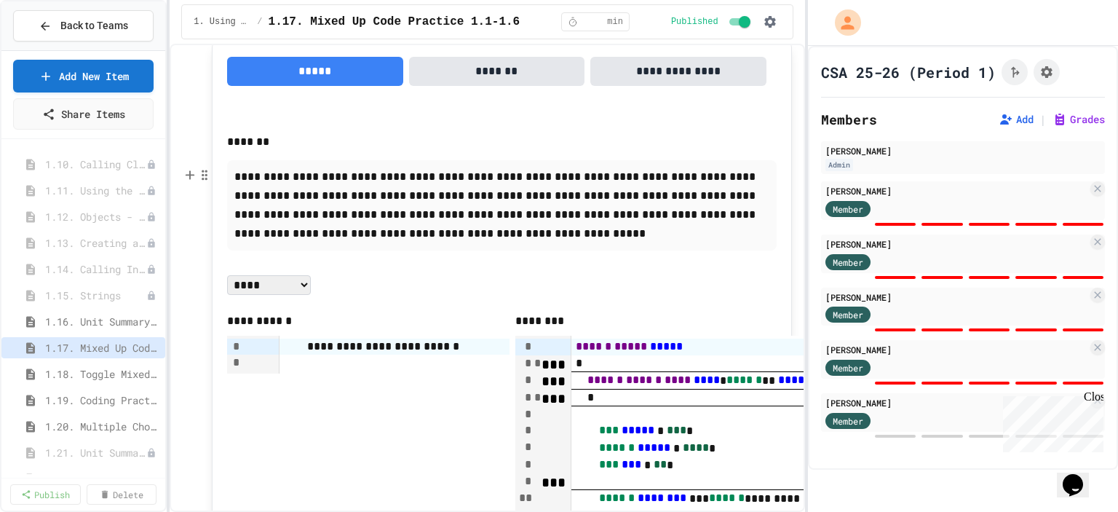
scroll to position [5291, 0]
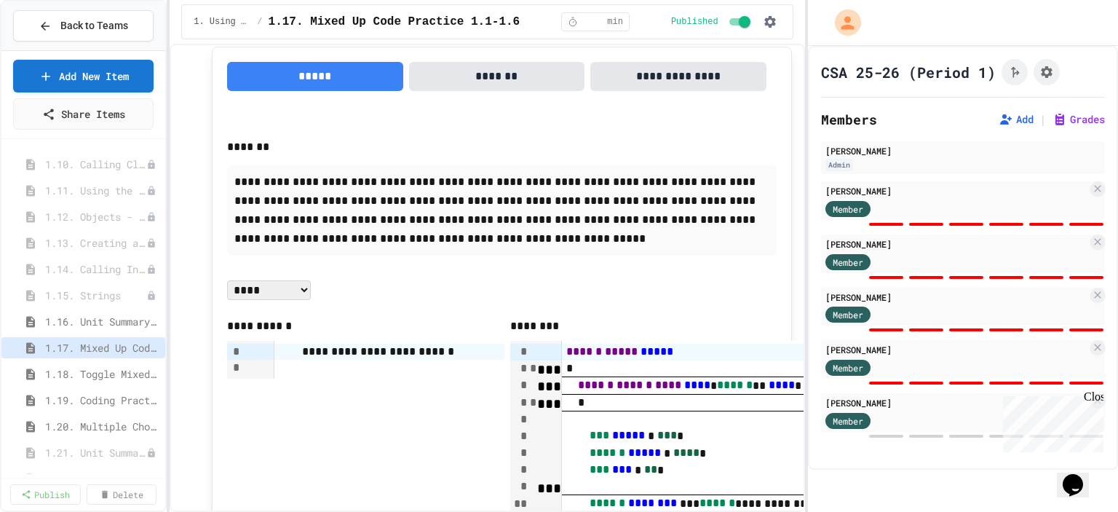
type input "*"
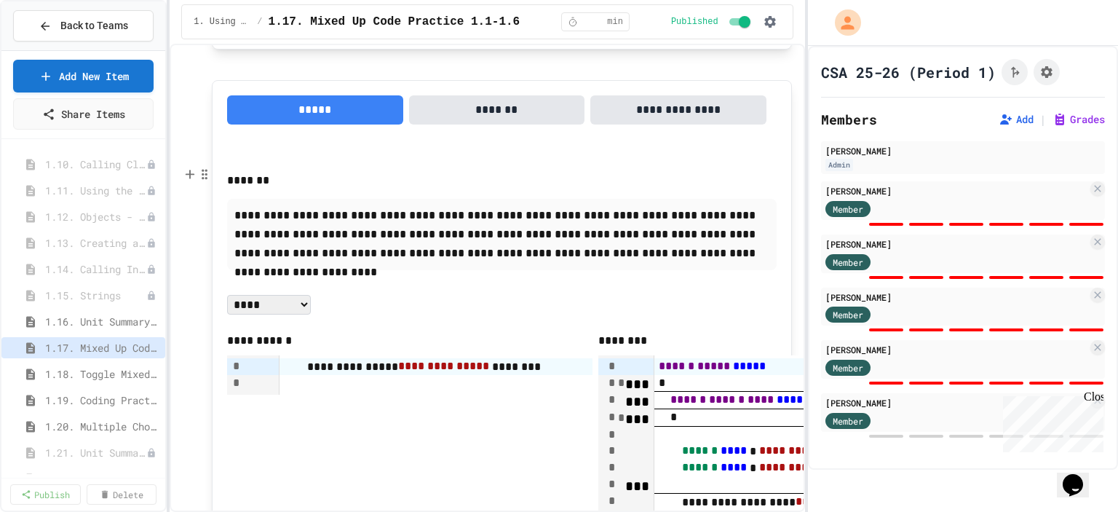
scroll to position [4636, 0]
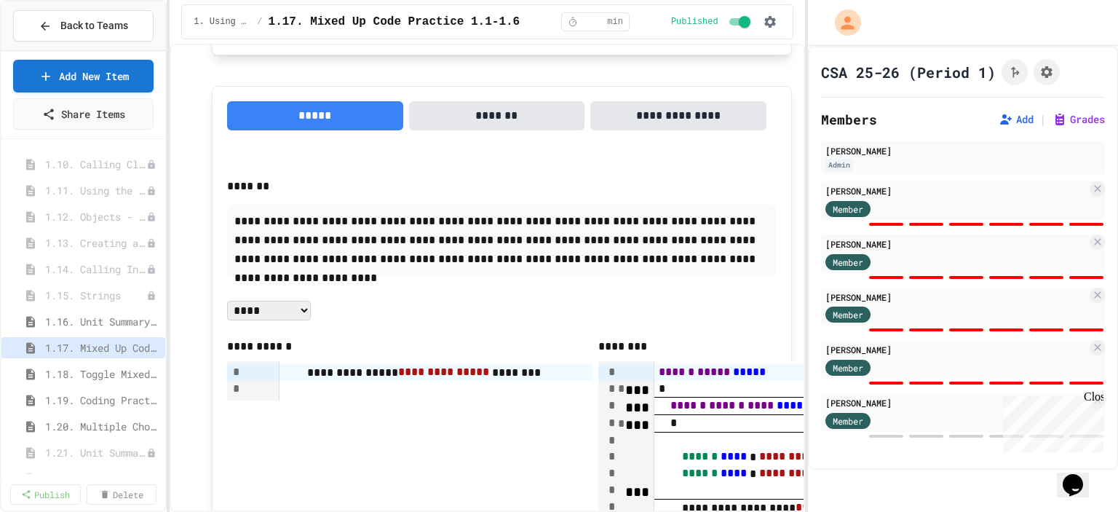
click at [736, 28] on input "*" at bounding box center [743, 21] width 40 height 15
type input "*"
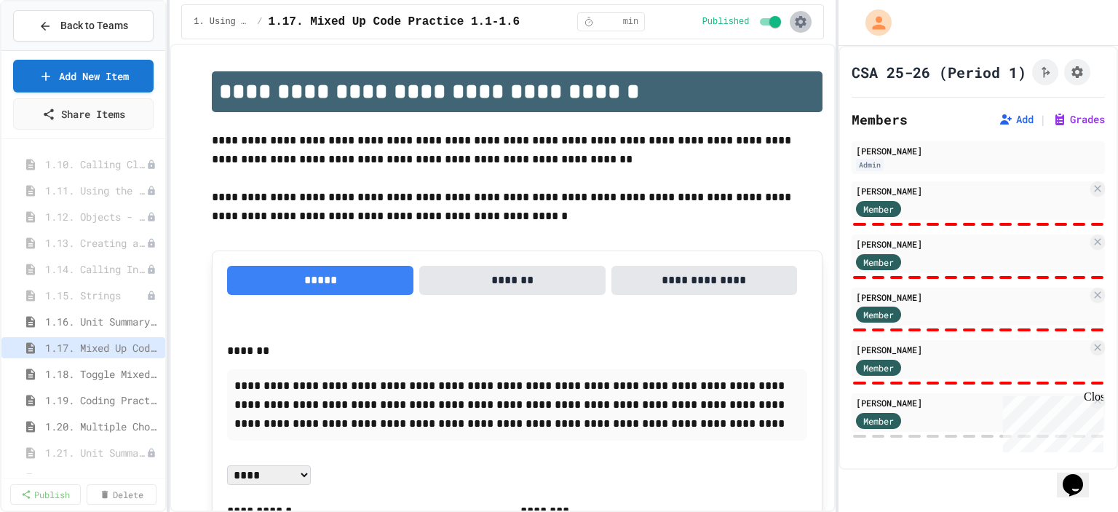
click at [795, 14] on button "button" at bounding box center [801, 22] width 22 height 22
click at [1077, 71] on div at bounding box center [559, 256] width 1118 height 512
click at [1088, 74] on button "Assignment Settings" at bounding box center [1077, 72] width 26 height 26
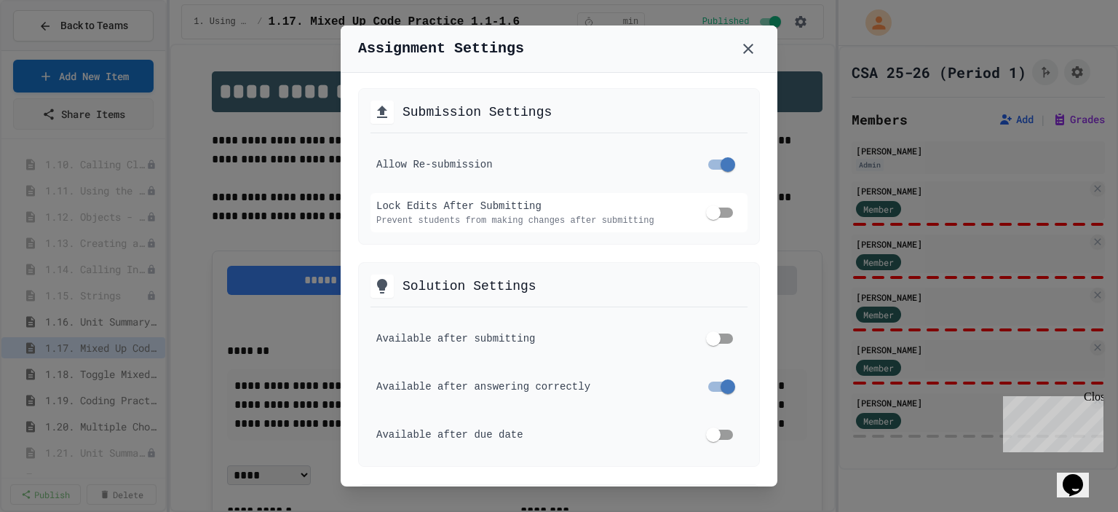
scroll to position [509, 0]
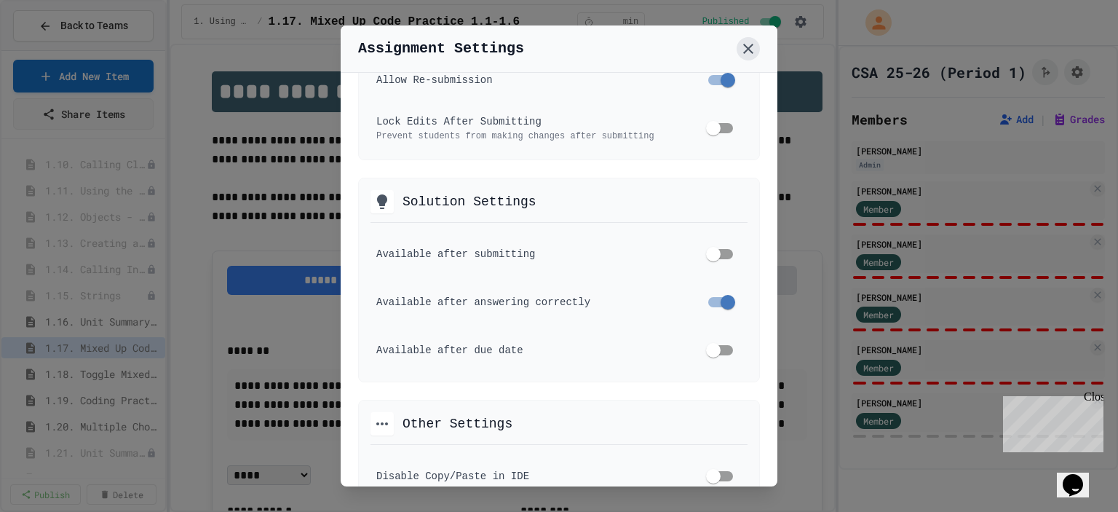
click at [744, 49] on icon at bounding box center [747, 48] width 17 height 17
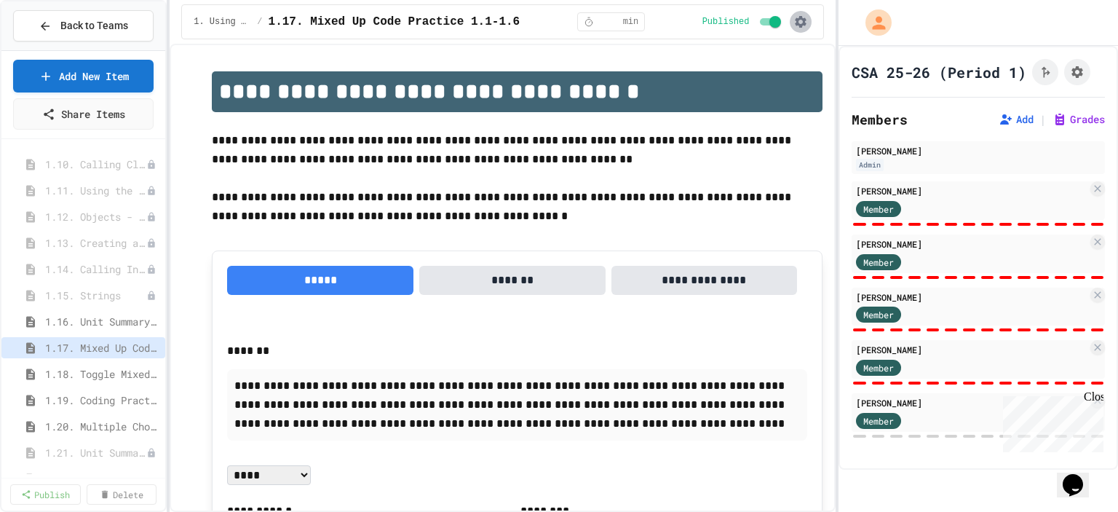
click at [801, 20] on icon "button" at bounding box center [800, 22] width 15 height 15
click at [782, 69] on li "Student Preview" at bounding box center [761, 78] width 103 height 26
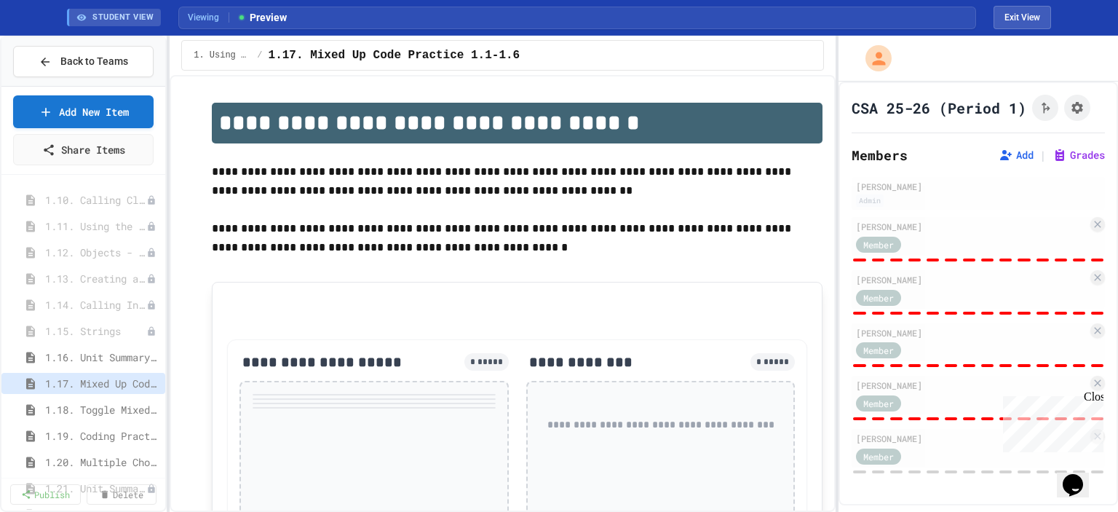
click at [836, 130] on div at bounding box center [837, 274] width 3 height 476
click at [834, 146] on div "**********" at bounding box center [559, 274] width 1118 height 476
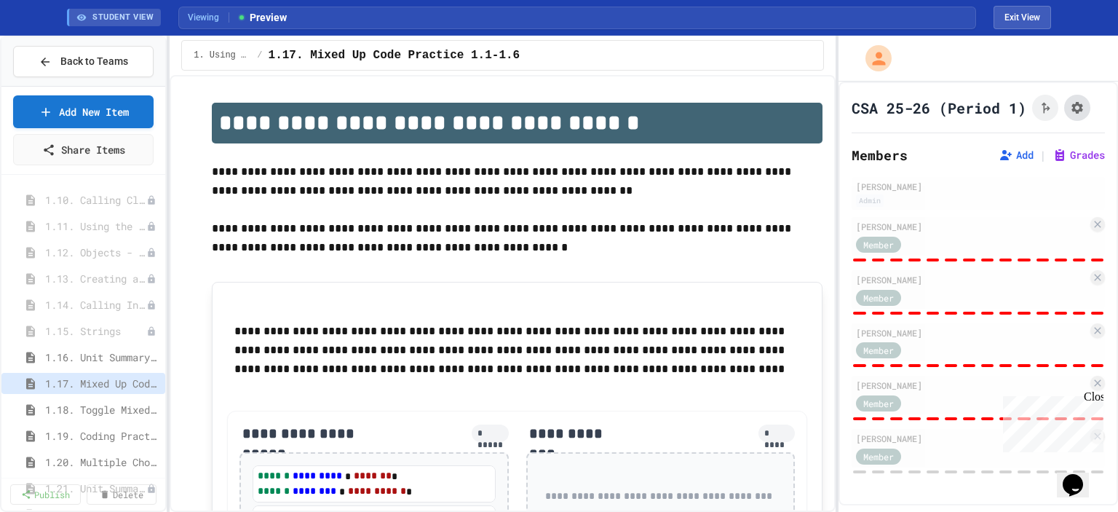
scroll to position [451, 0]
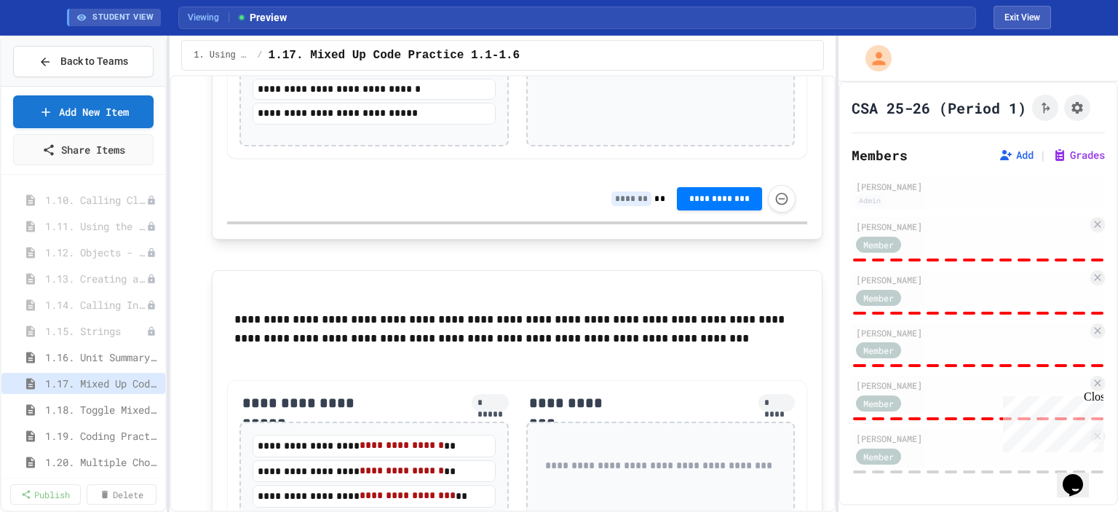
click at [1117, 150] on div "**********" at bounding box center [559, 274] width 1118 height 476
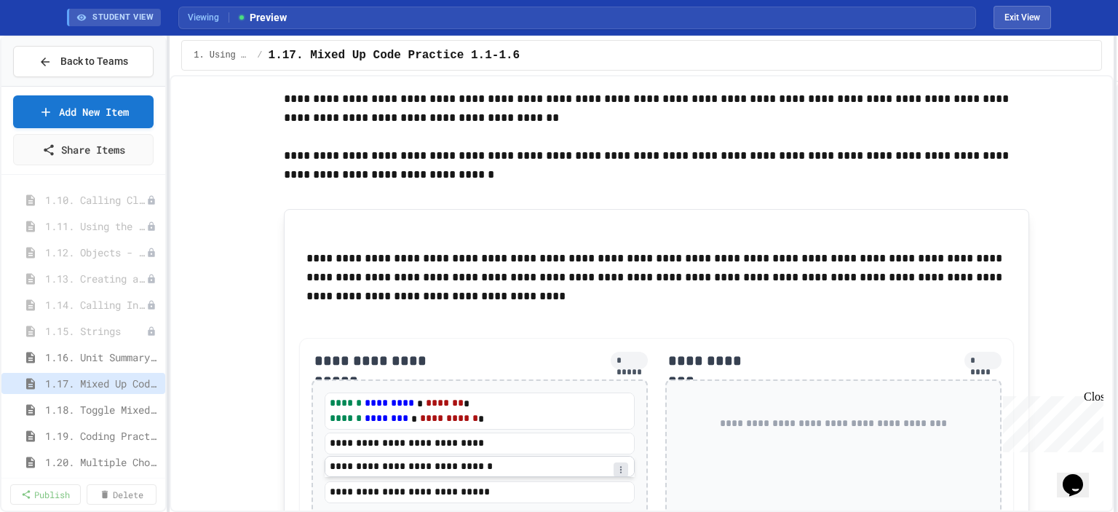
scroll to position [218, 0]
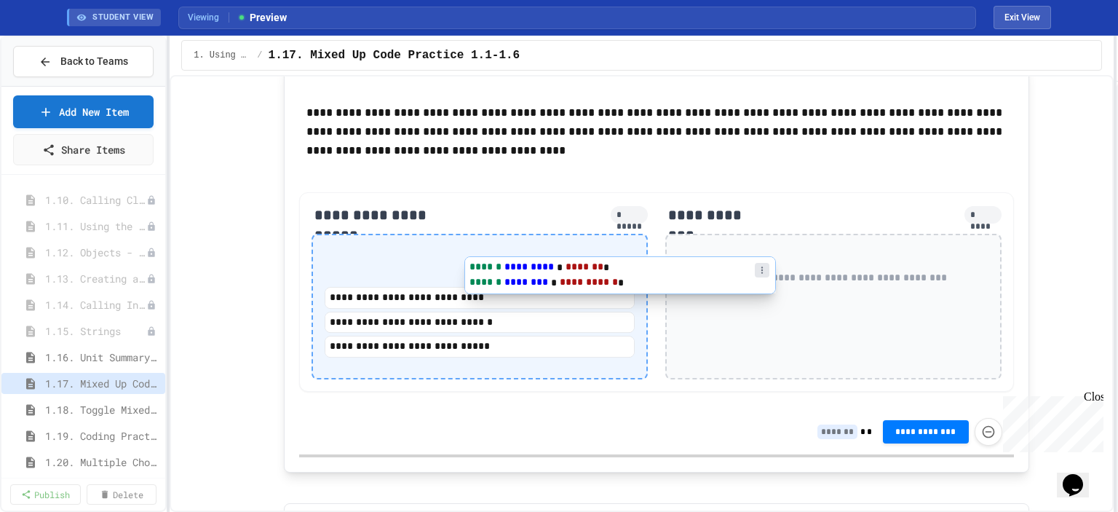
drag, startPoint x: 628, startPoint y: 277, endPoint x: 807, endPoint y: 276, distance: 179.1
click at [792, 279] on div "**********" at bounding box center [656, 291] width 715 height 199
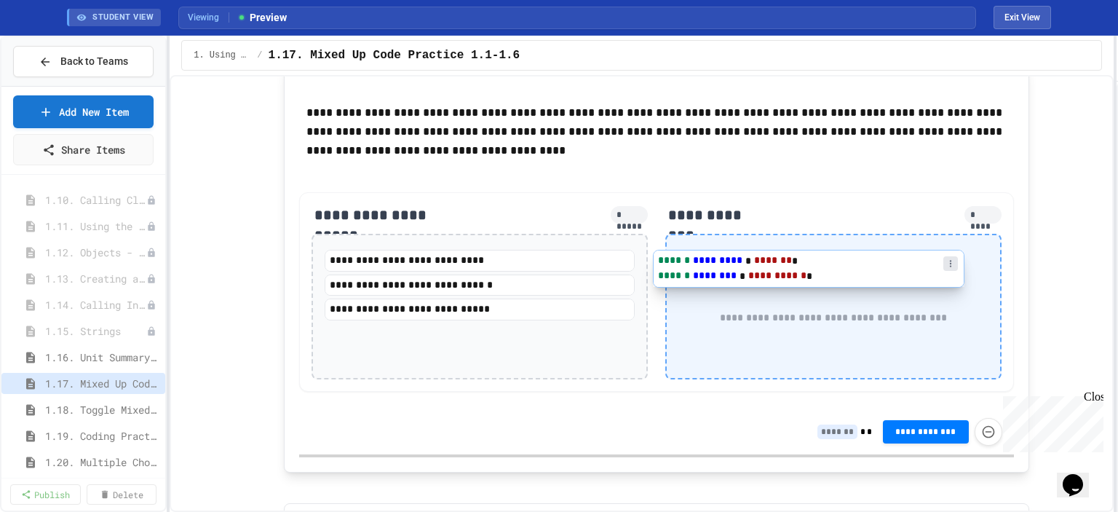
drag, startPoint x: 504, startPoint y: 271, endPoint x: 864, endPoint y: 273, distance: 360.3
click at [857, 274] on div "**********" at bounding box center [656, 291] width 715 height 199
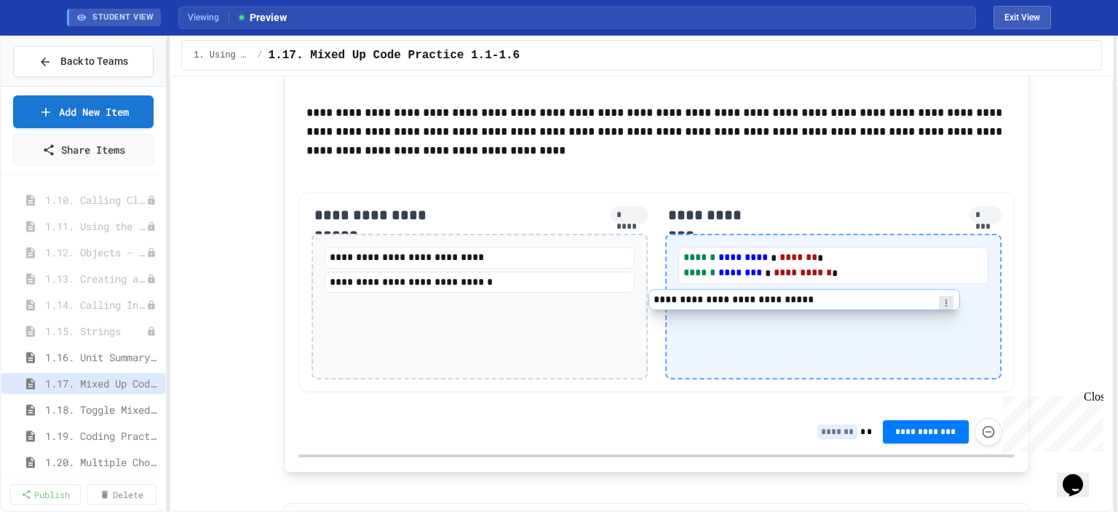
drag, startPoint x: 460, startPoint y: 310, endPoint x: 814, endPoint y: 300, distance: 353.9
click at [806, 302] on div "**********" at bounding box center [656, 291] width 715 height 199
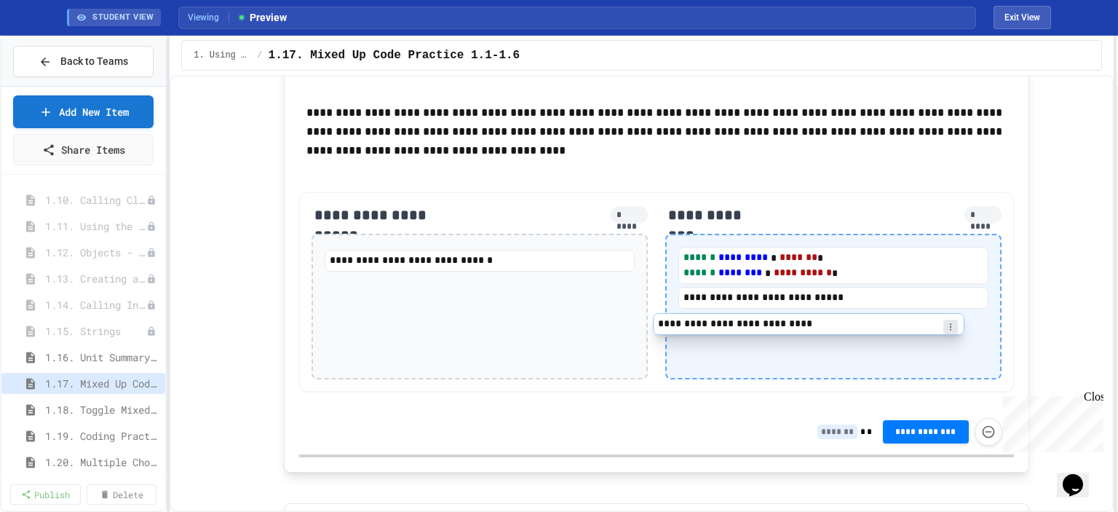
drag, startPoint x: 579, startPoint y: 262, endPoint x: 884, endPoint y: 328, distance: 311.4
click at [882, 329] on div "**********" at bounding box center [656, 291] width 715 height 199
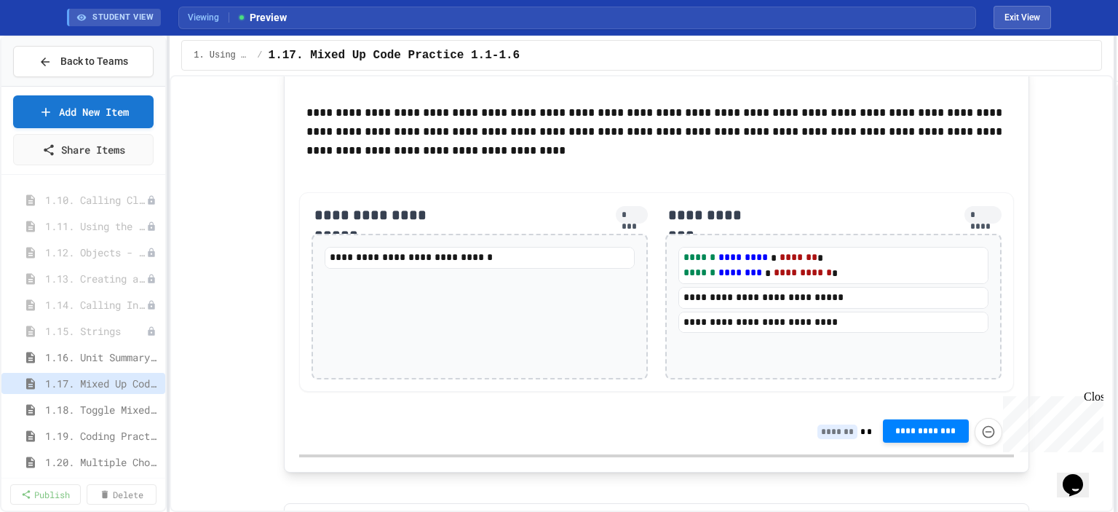
click at [908, 427] on span "**********" at bounding box center [926, 431] width 63 height 12
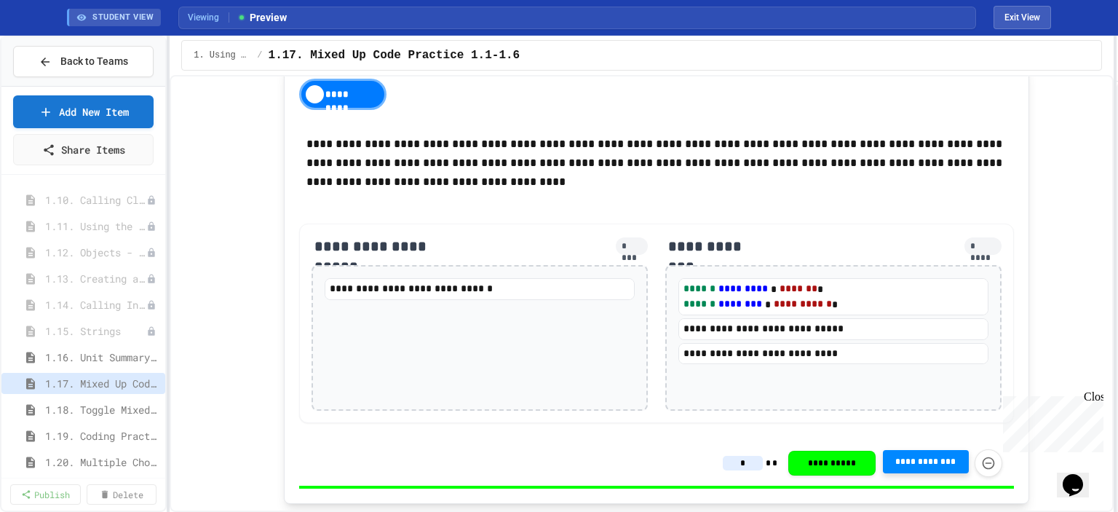
type input "*"
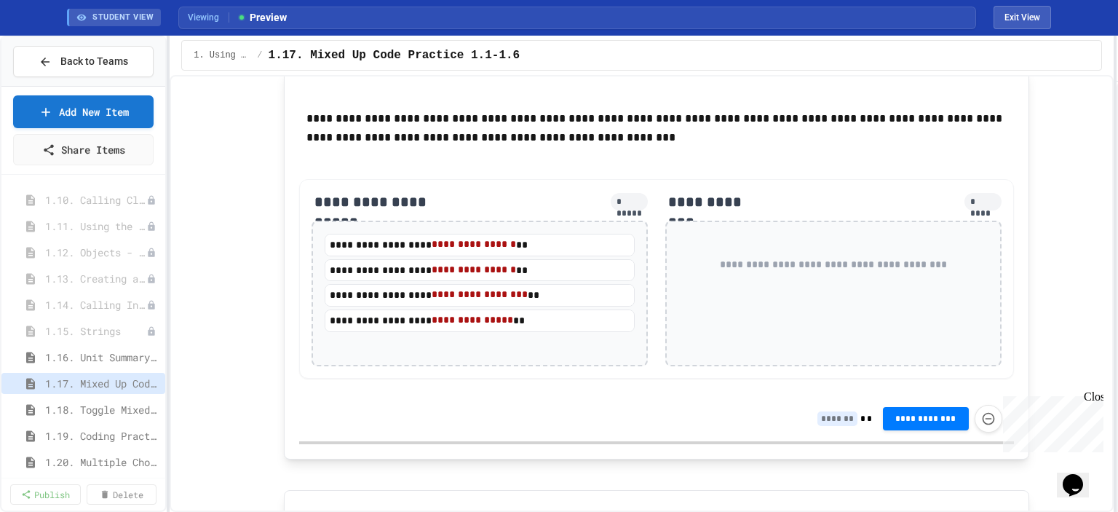
scroll to position [655, 0]
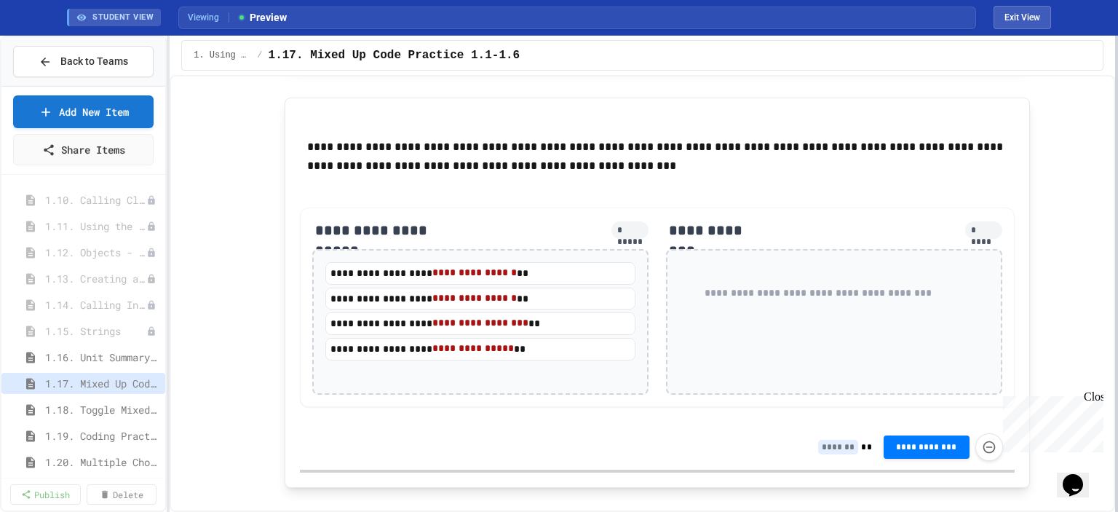
click at [1117, 257] on div at bounding box center [1116, 274] width 3 height 476
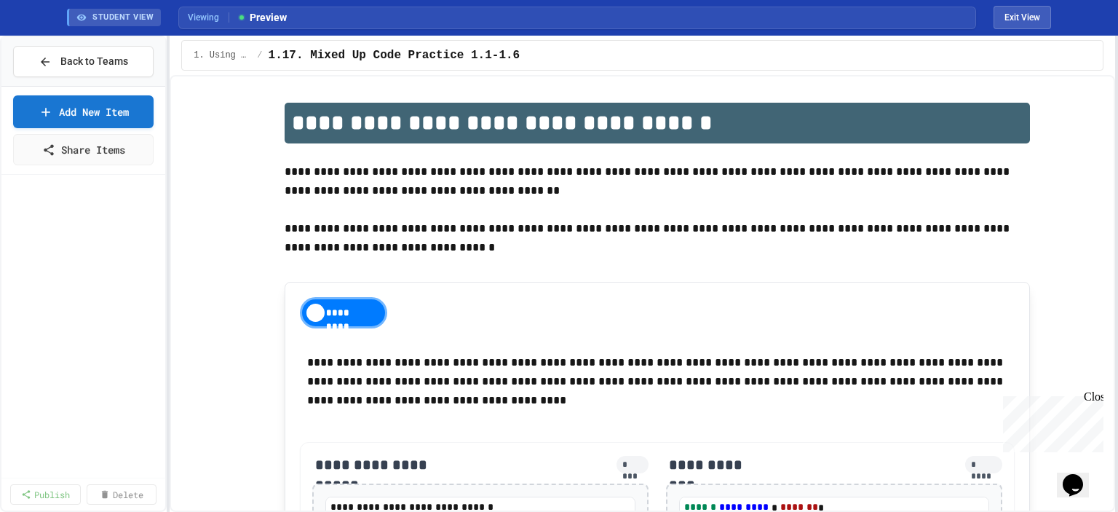
scroll to position [364, 0]
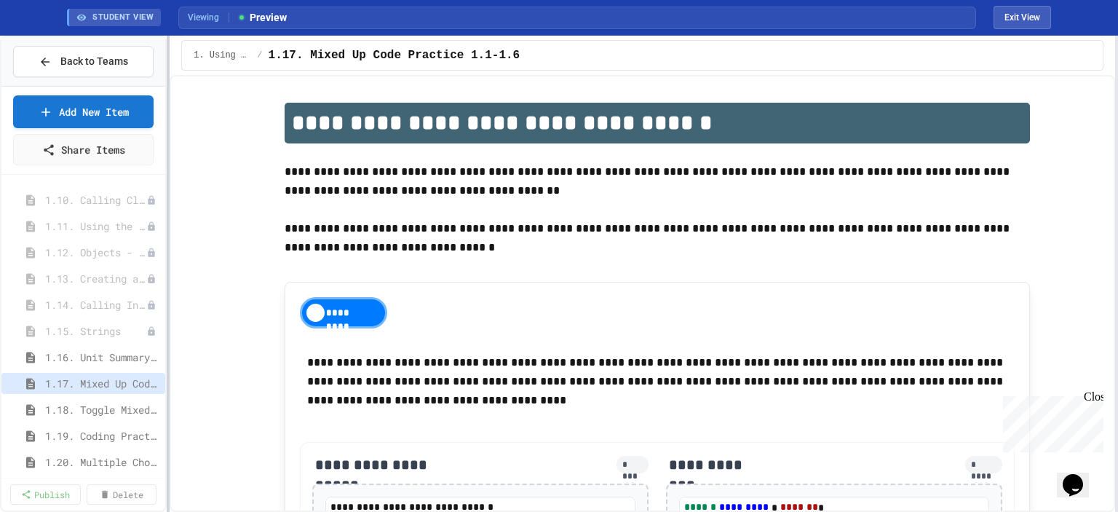
click at [210, 231] on div "**********" at bounding box center [559, 274] width 1118 height 476
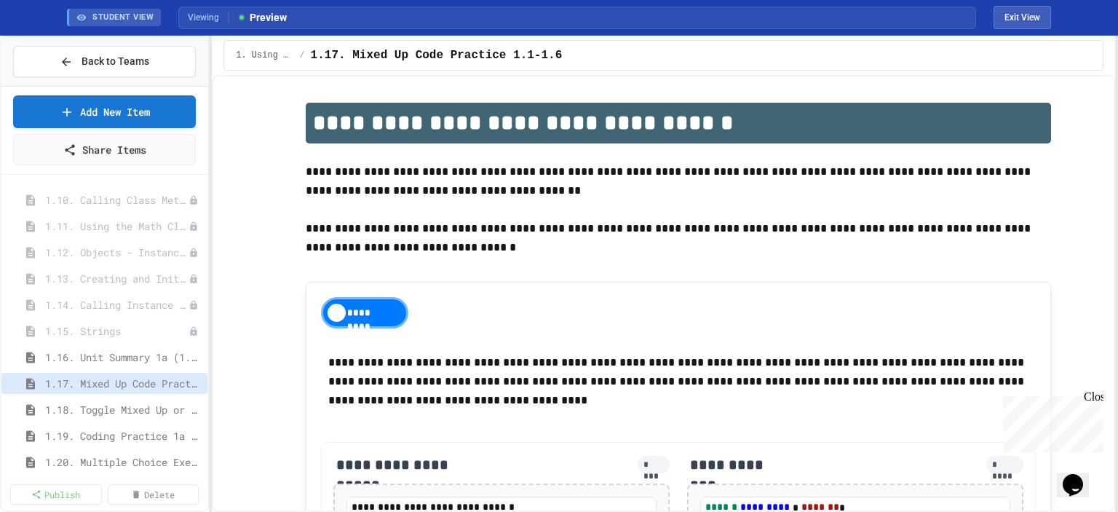
click at [167, 151] on div "**********" at bounding box center [559, 274] width 1118 height 476
